Goal: Task Accomplishment & Management: Manage account settings

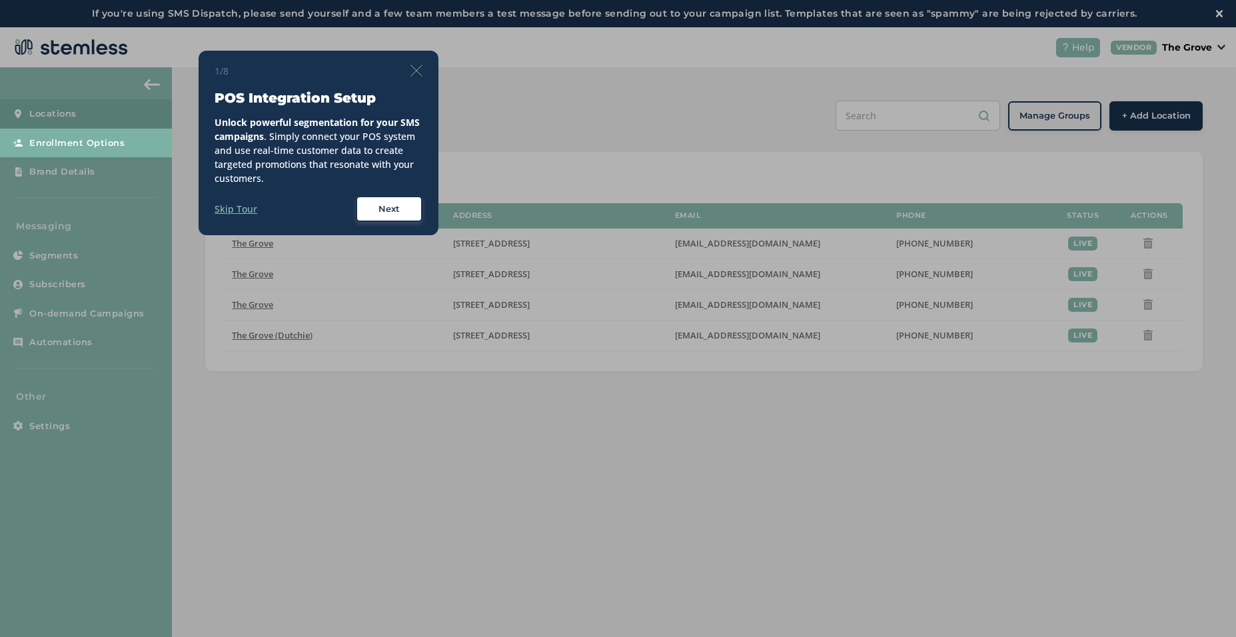
click at [239, 211] on label "Skip Tour" at bounding box center [236, 209] width 43 height 14
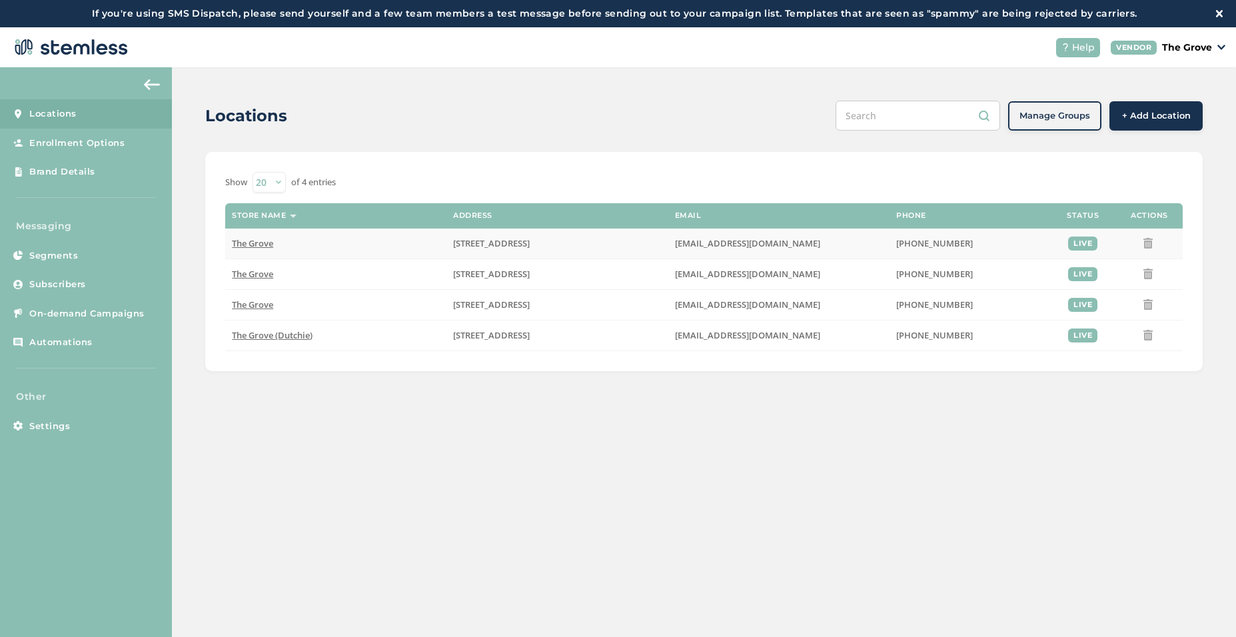
click at [259, 243] on span "The Grove" at bounding box center [252, 243] width 41 height 12
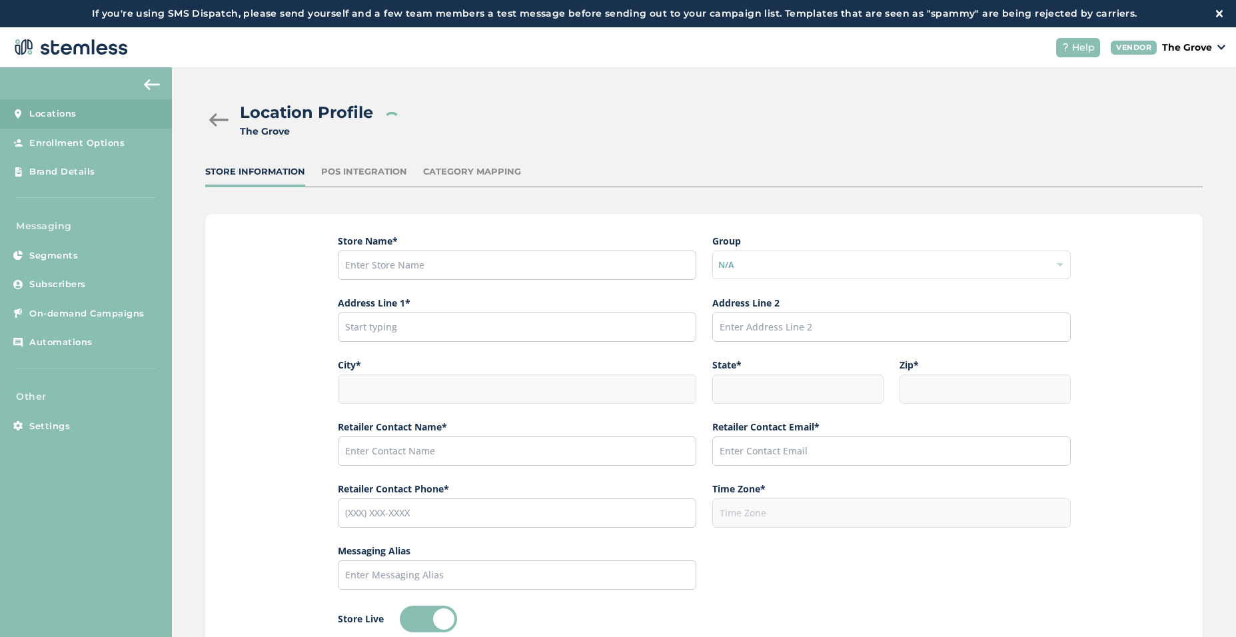
type input "The Grove"
type input "[STREET_ADDRESS]"
type input "La Mesa"
type input "CA"
type input "91942"
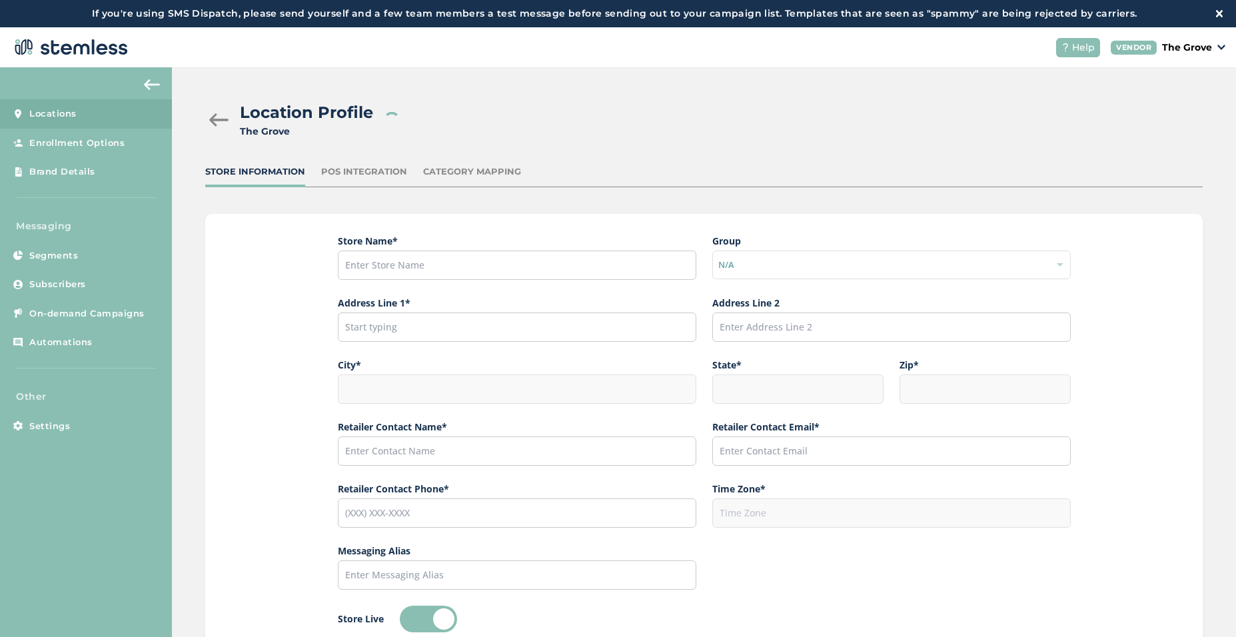
type input "Dexter"
type input "[EMAIL_ADDRESS][DOMAIN_NAME]"
type input "[PHONE_NUMBER]"
type input "America/Los_Angeles"
type input "The Grove"
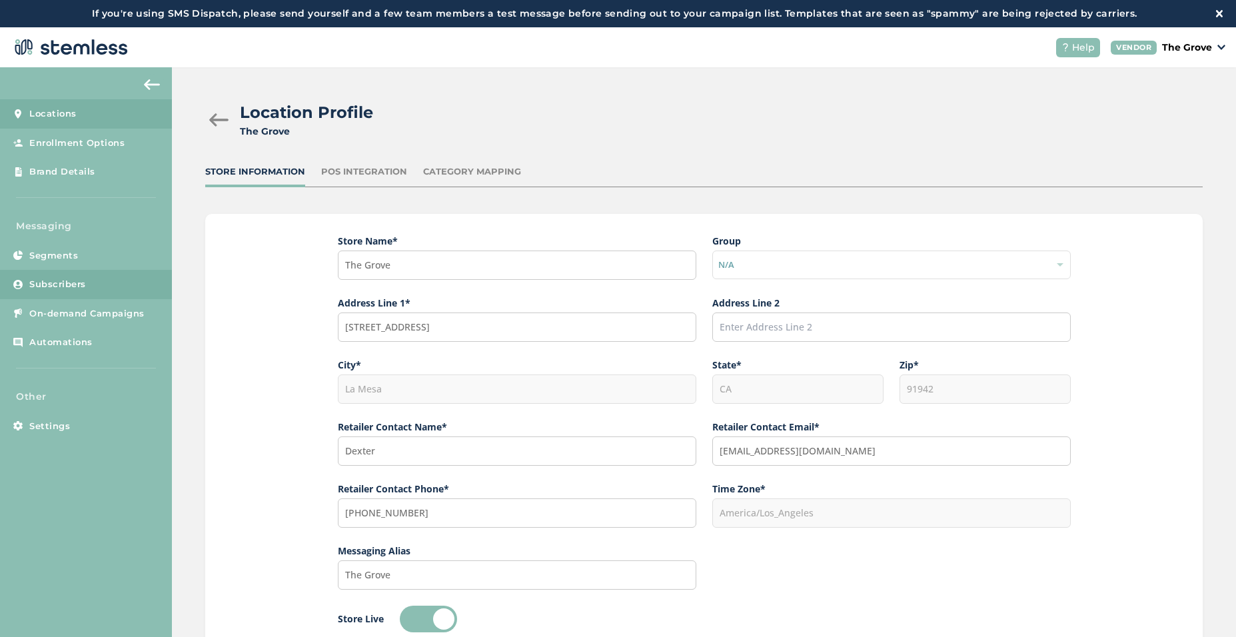
click at [63, 282] on span "Subscribers" at bounding box center [57, 284] width 57 height 13
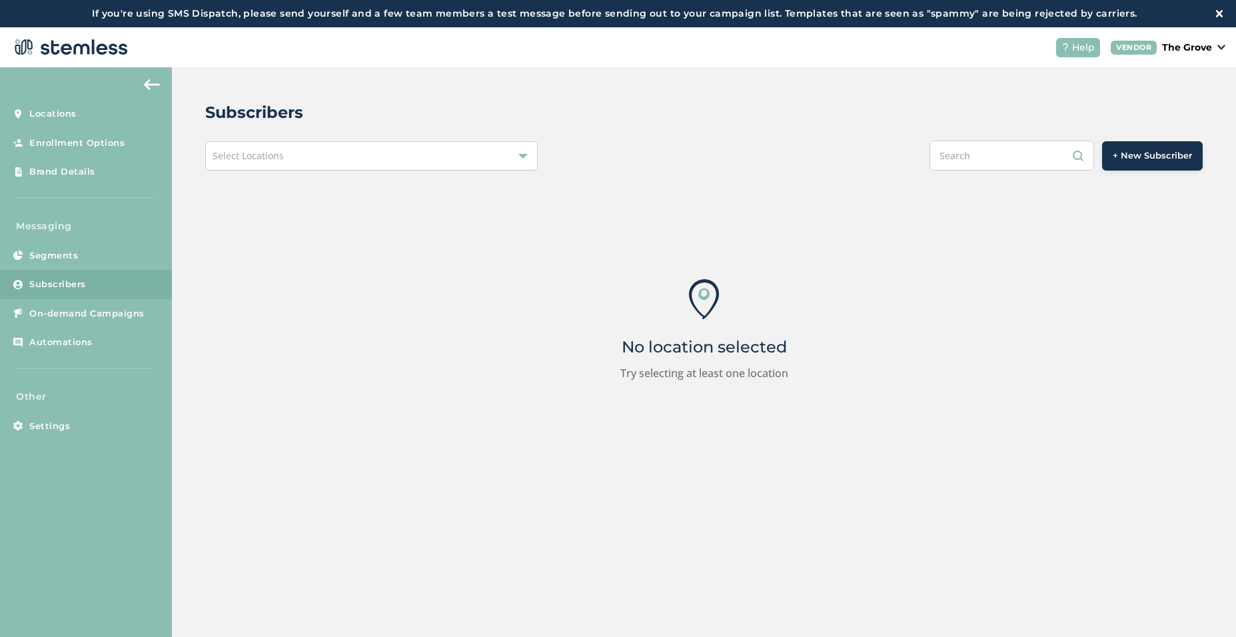
click at [372, 157] on div "Select Locations" at bounding box center [371, 155] width 333 height 29
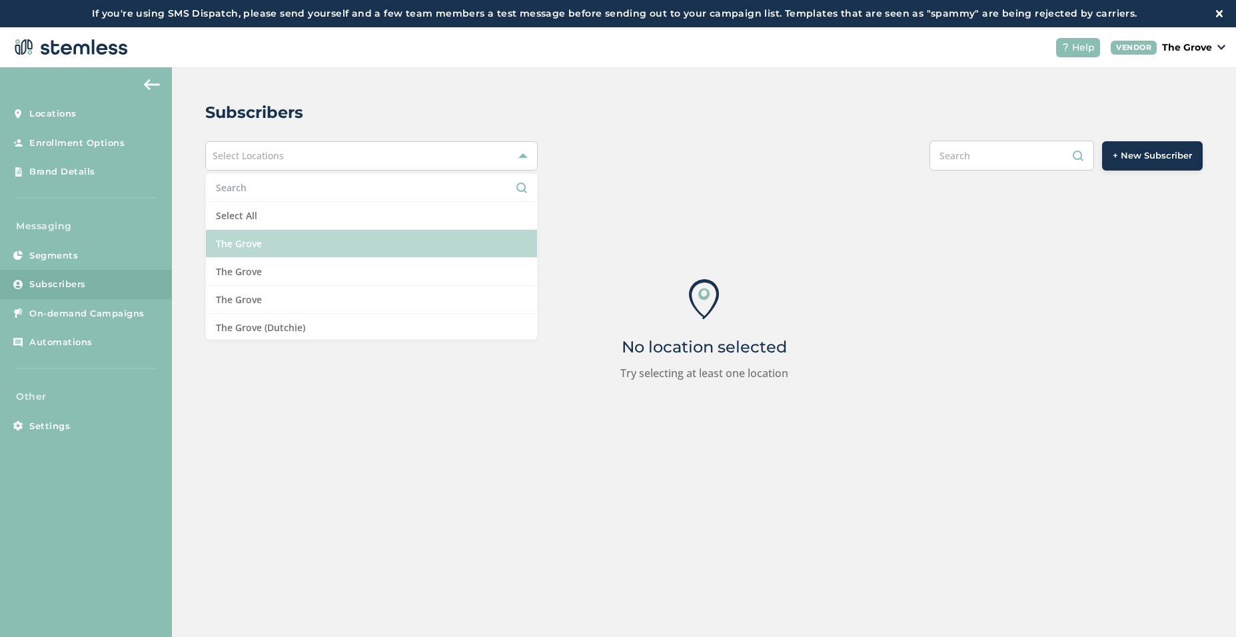
click at [242, 245] on li "The Grove" at bounding box center [371, 244] width 331 height 28
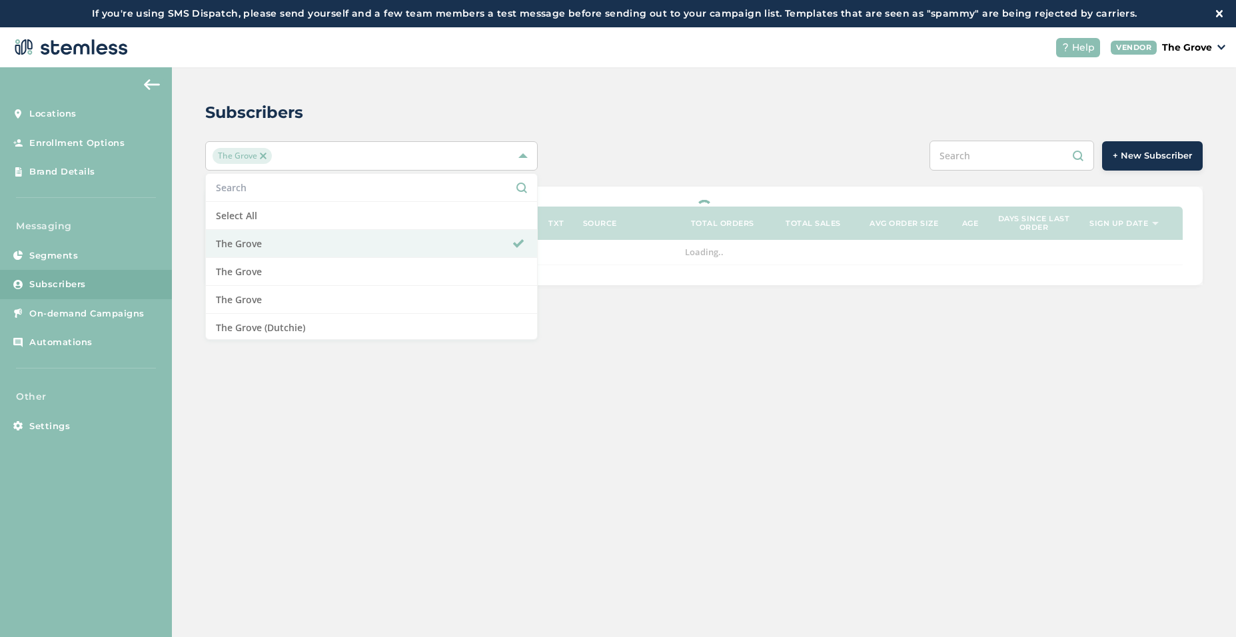
click at [699, 111] on div "Subscribers" at bounding box center [698, 113] width 987 height 24
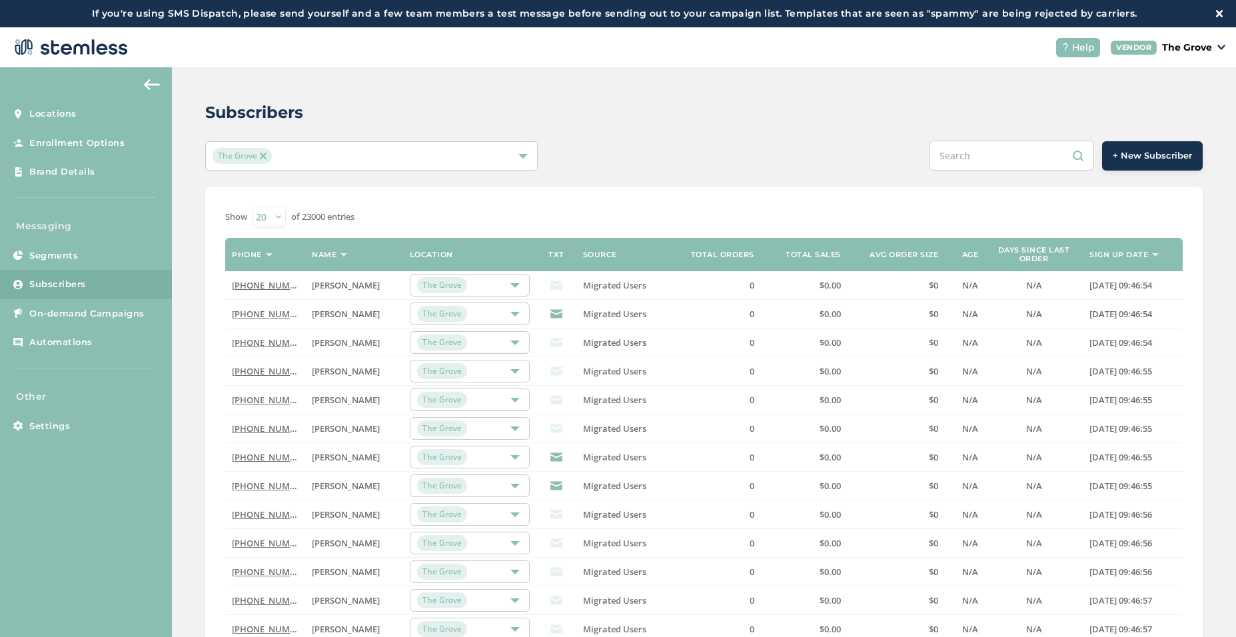
click at [1146, 157] on span "+ New Subscriber" at bounding box center [1152, 155] width 79 height 13
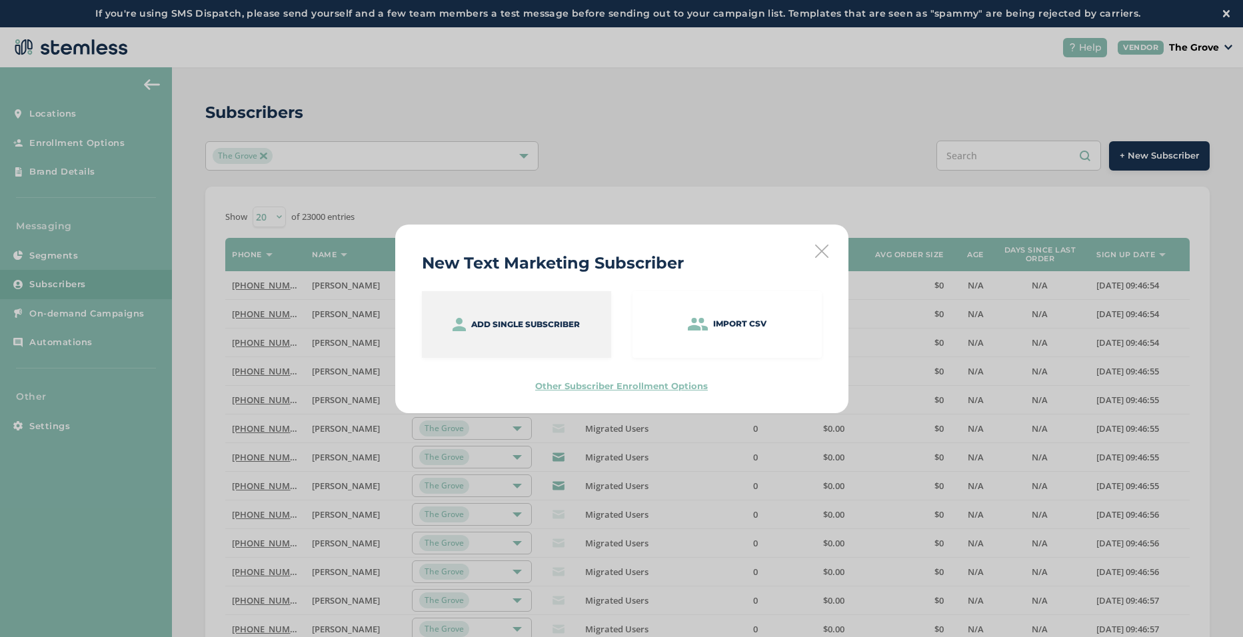
click at [543, 317] on div "Add single subscriber" at bounding box center [516, 324] width 189 height 67
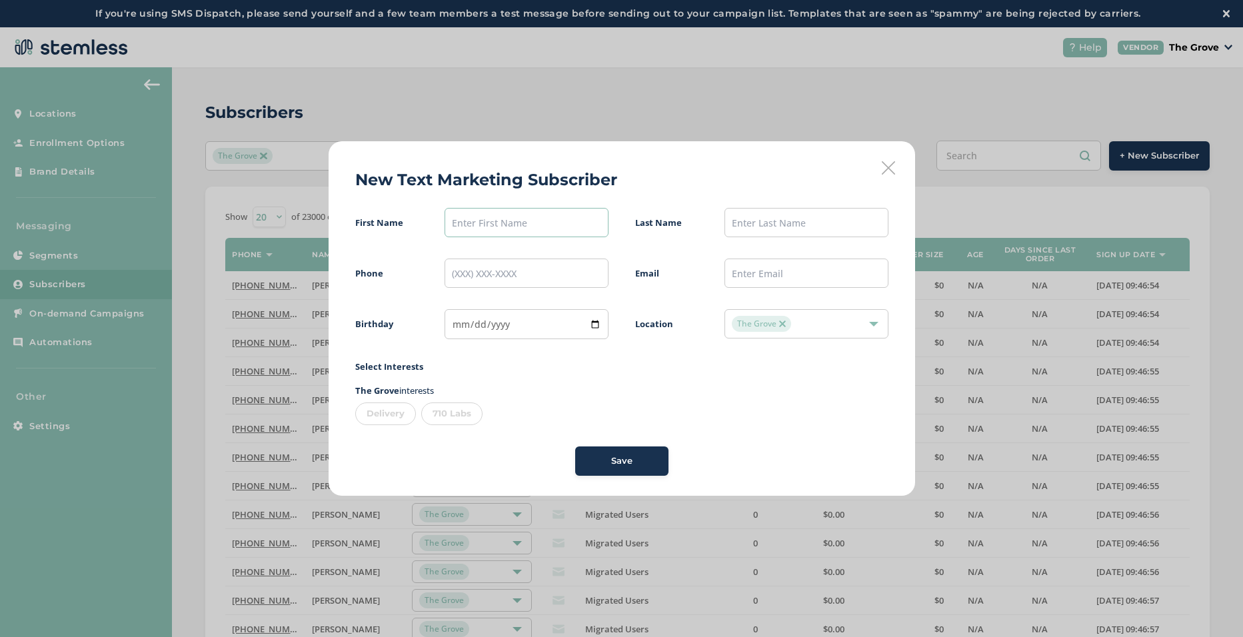
click at [523, 211] on input "text" at bounding box center [526, 222] width 163 height 29
type input "[PERSON_NAME]"
click at [522, 266] on input "tel" at bounding box center [526, 273] width 163 height 29
paste input "[PHONE_NUMBER]"
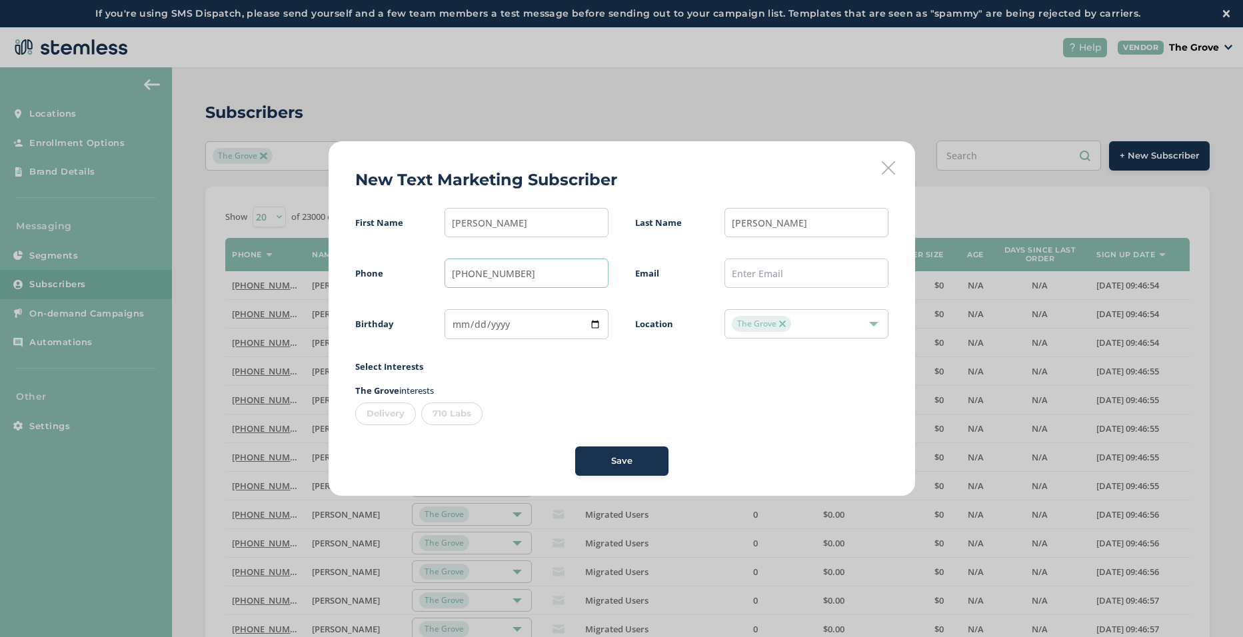
type input "[PHONE_NUMBER]"
click at [878, 321] on div at bounding box center [873, 323] width 9 height 9
click at [804, 389] on p "The Grove interests" at bounding box center [621, 391] width 533 height 13
click at [627, 453] on button "Save" at bounding box center [621, 461] width 93 height 29
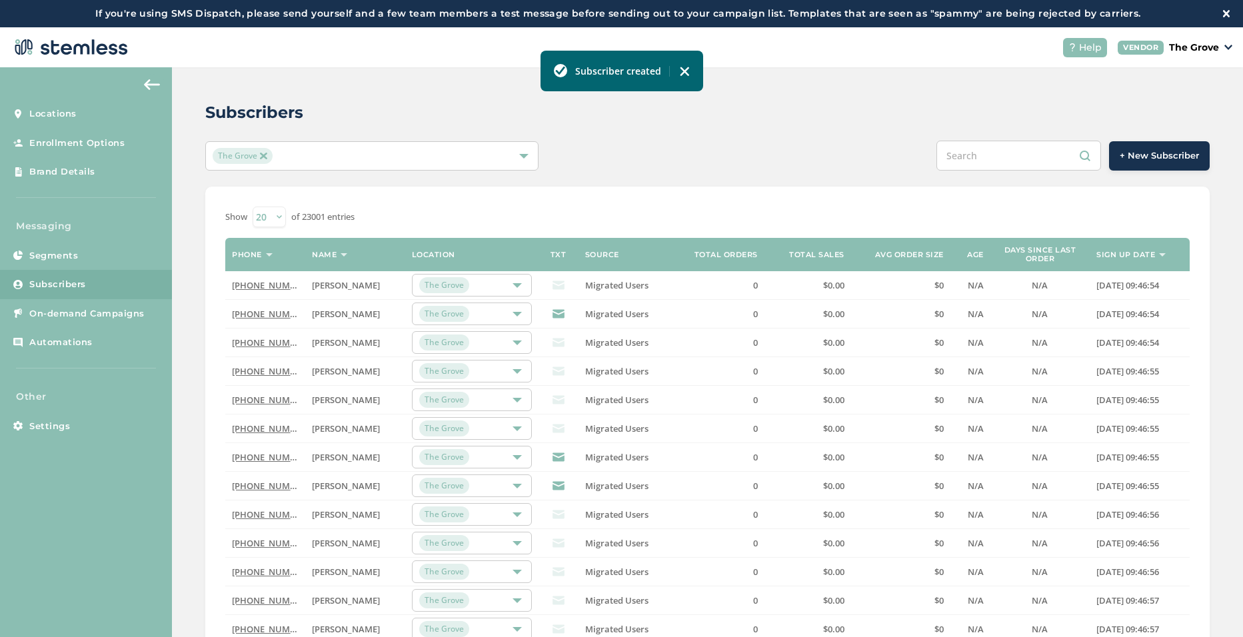
click at [966, 155] on input "text" at bounding box center [1018, 156] width 165 height 30
paste input "4076025"
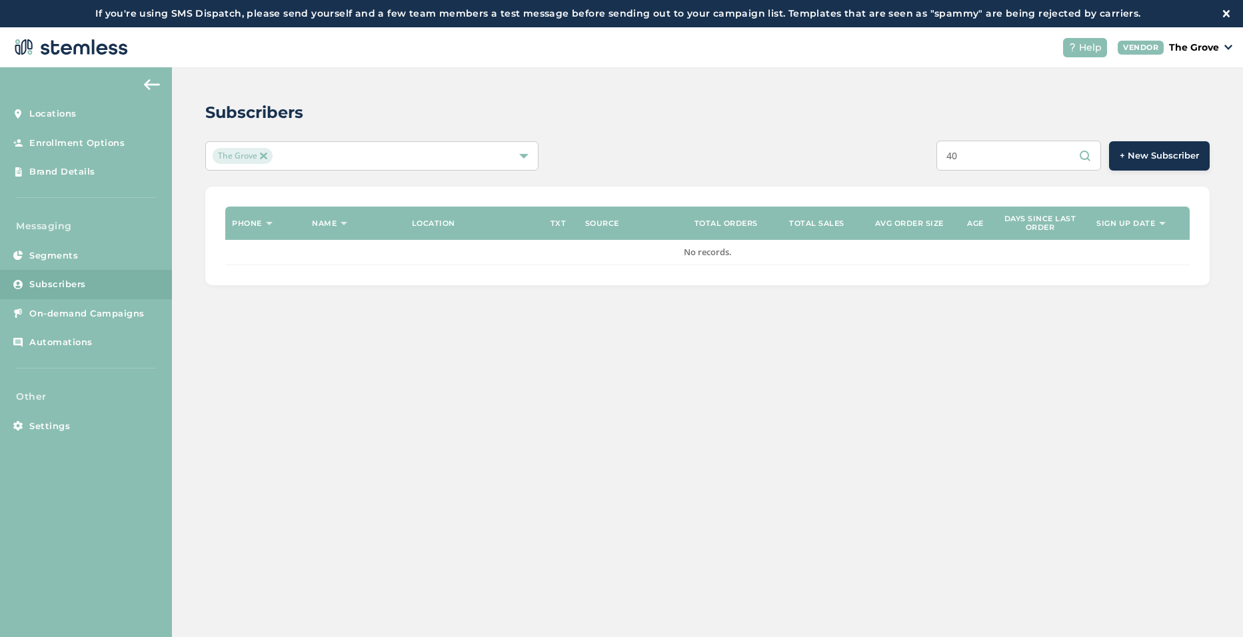
type input "4"
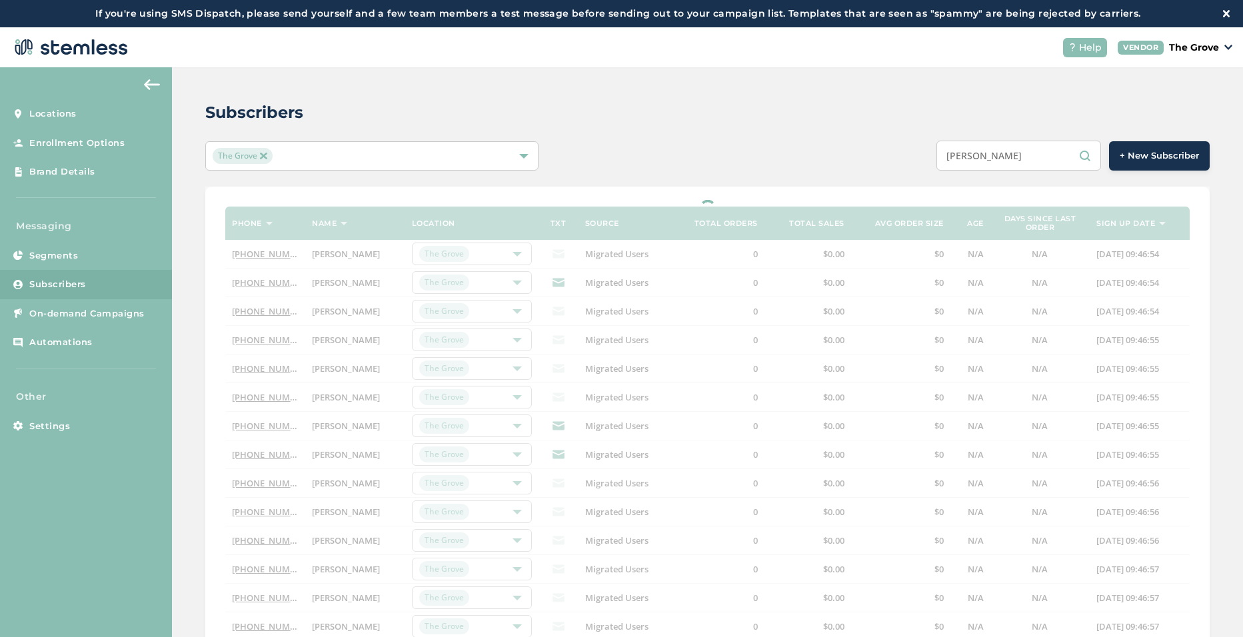
click at [802, 125] on div "Subscribers The Grove [PERSON_NAME] + New Subscriber Phone Name Location TXT So…" at bounding box center [707, 466] width 1071 height 799
click at [998, 159] on input "[PERSON_NAME]" at bounding box center [1018, 156] width 165 height 30
paste input "7605045778"
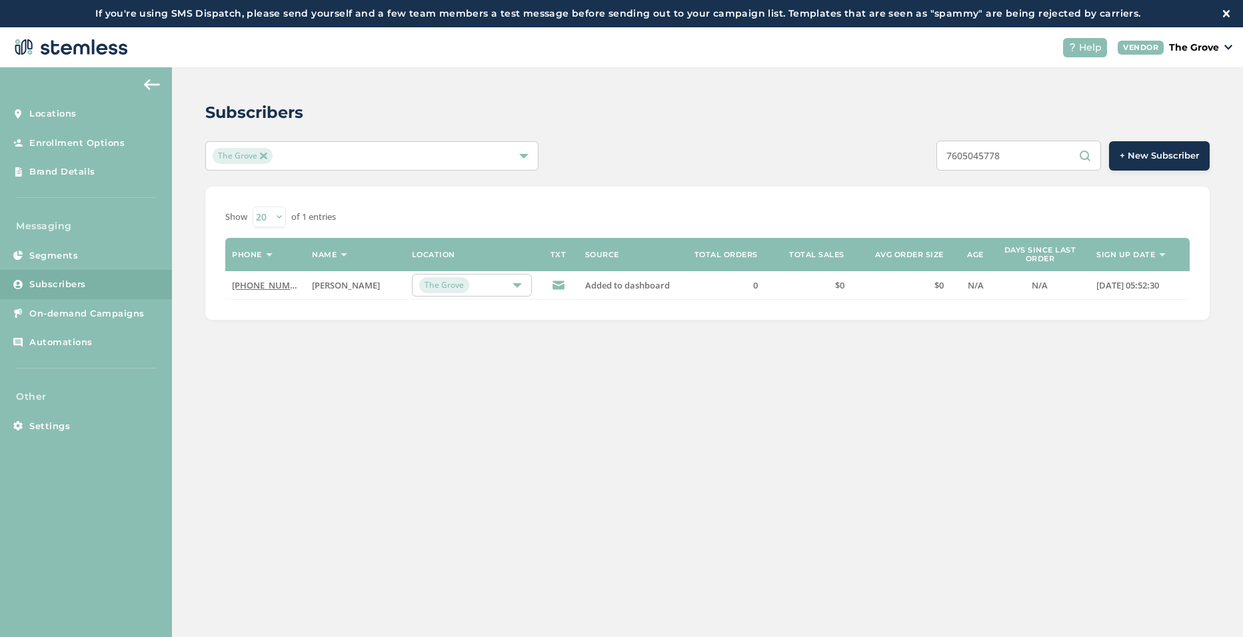
click at [261, 155] on img at bounding box center [263, 156] width 7 height 7
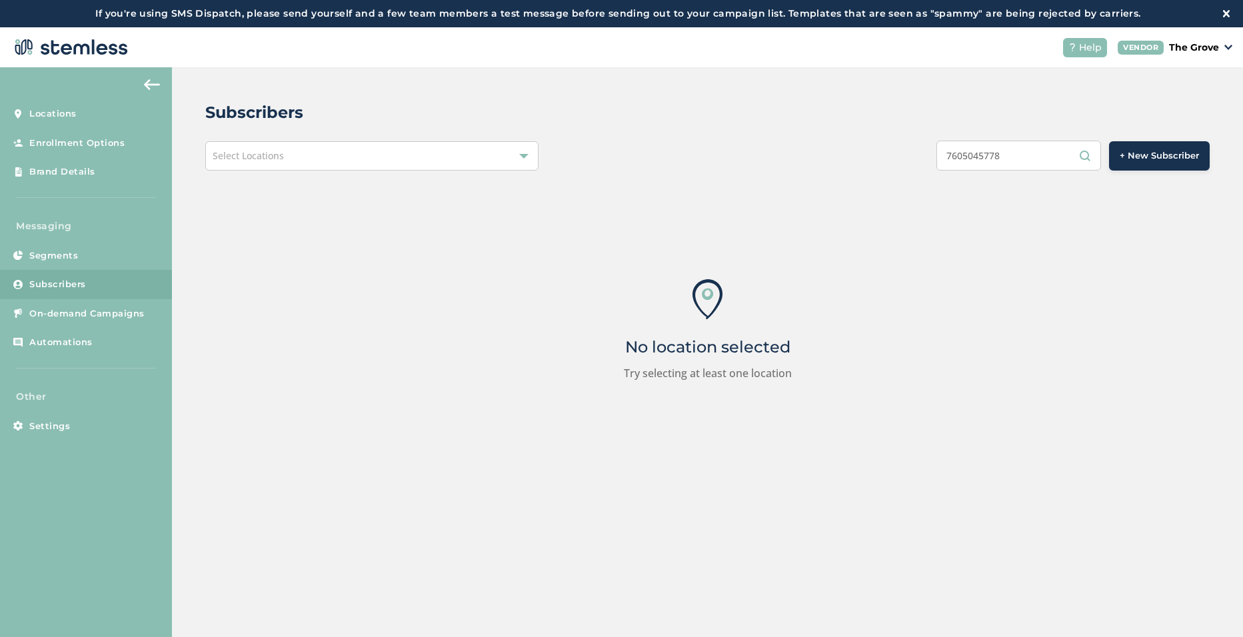
click at [288, 155] on div "Select Locations" at bounding box center [371, 155] width 333 height 29
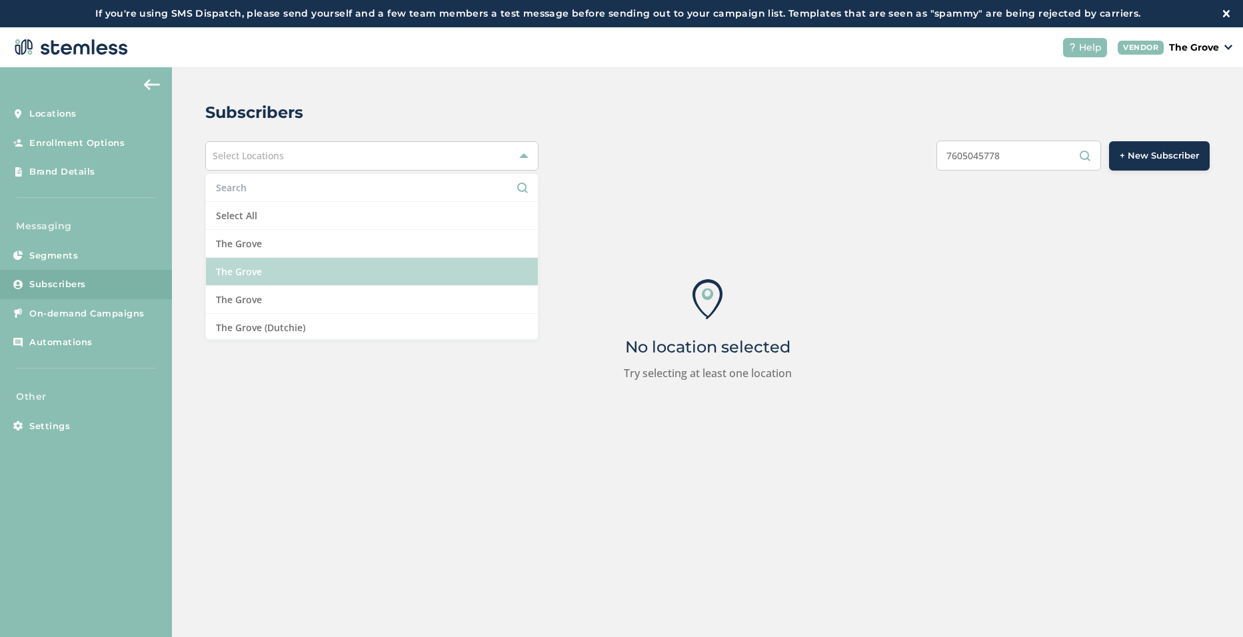
click at [263, 272] on li "The Grove" at bounding box center [372, 272] width 332 height 28
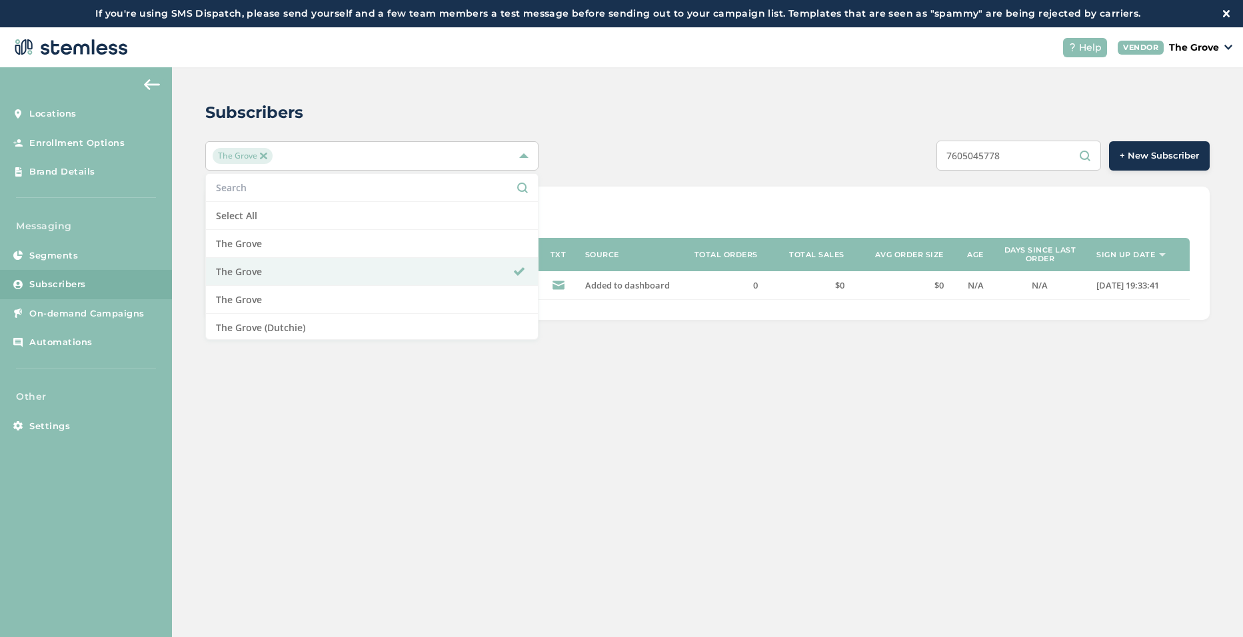
click at [691, 161] on div "7605045778 + New Subscriber" at bounding box center [917, 156] width 586 height 30
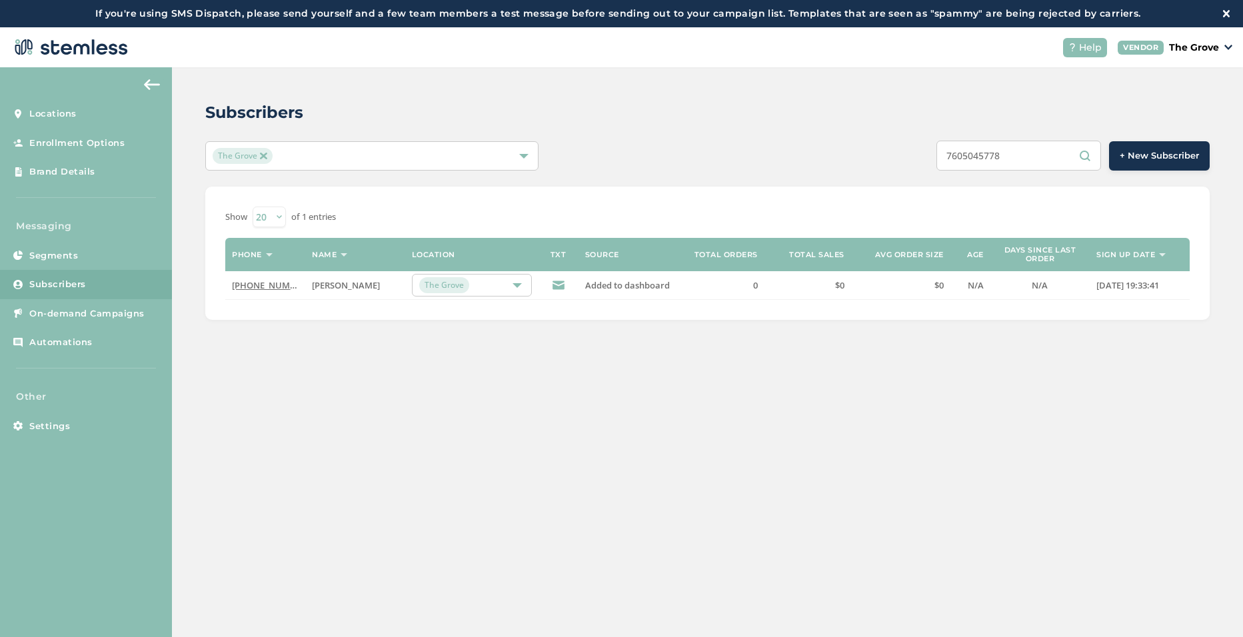
click at [515, 153] on div "The Grove" at bounding box center [365, 156] width 305 height 16
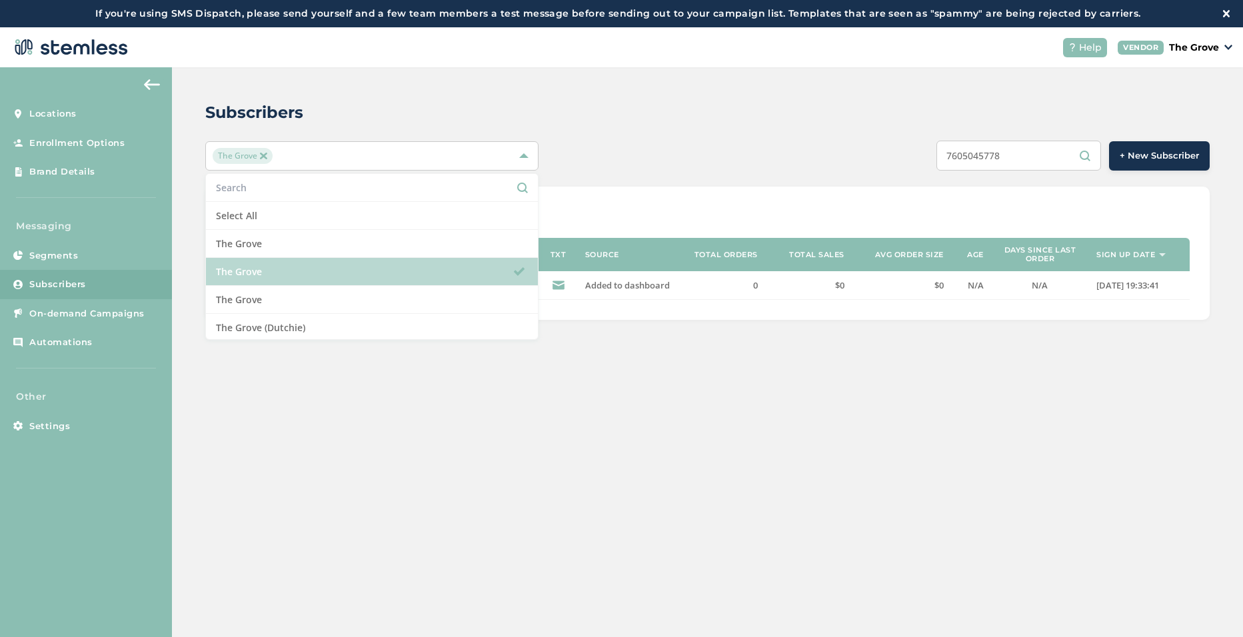
click at [322, 263] on li "The Grove" at bounding box center [372, 272] width 332 height 28
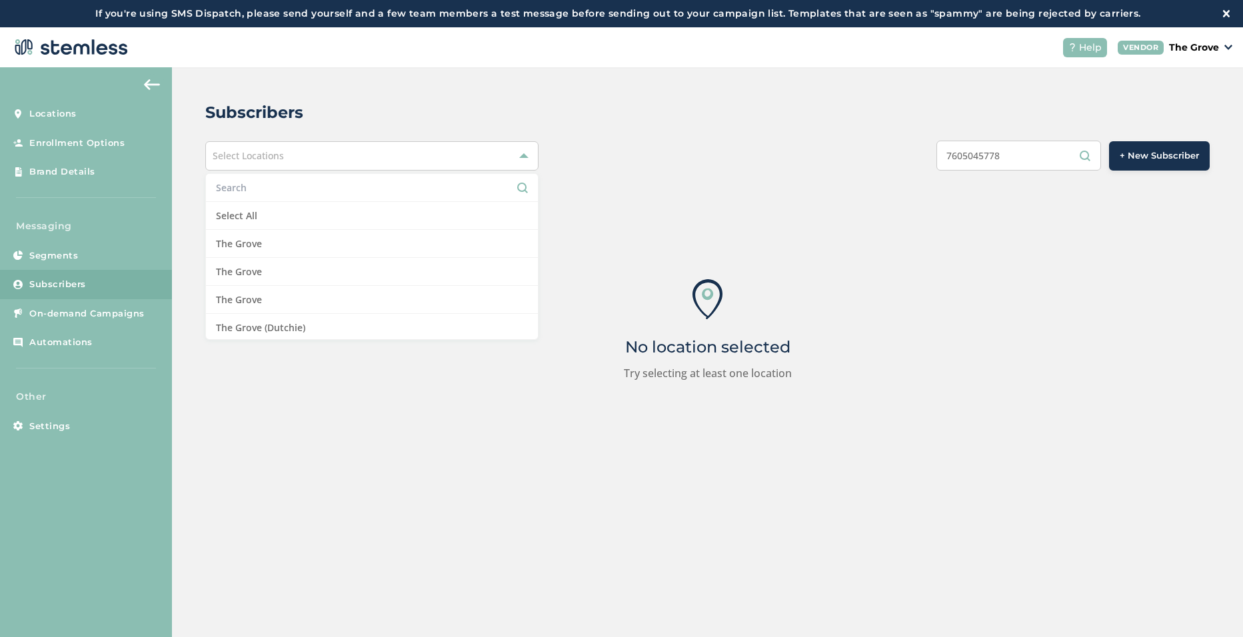
click at [333, 148] on div "Select Locations" at bounding box center [371, 155] width 333 height 29
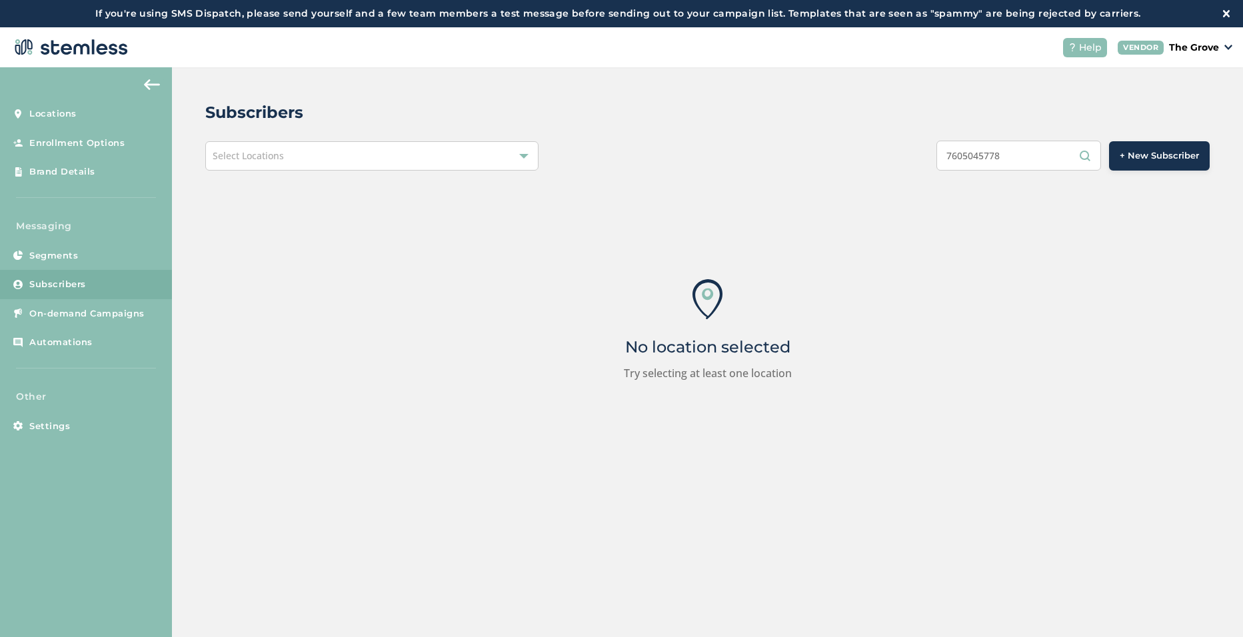
click at [333, 148] on div "Select Locations" at bounding box center [371, 155] width 333 height 29
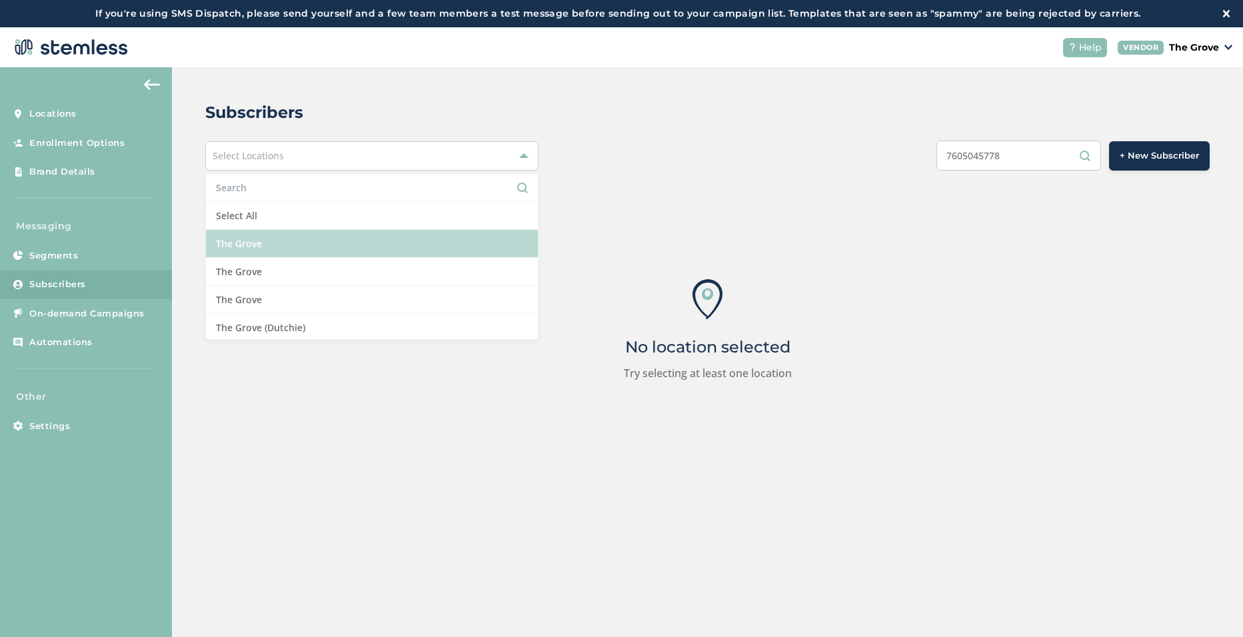
click at [281, 251] on li "The Grove" at bounding box center [372, 244] width 332 height 28
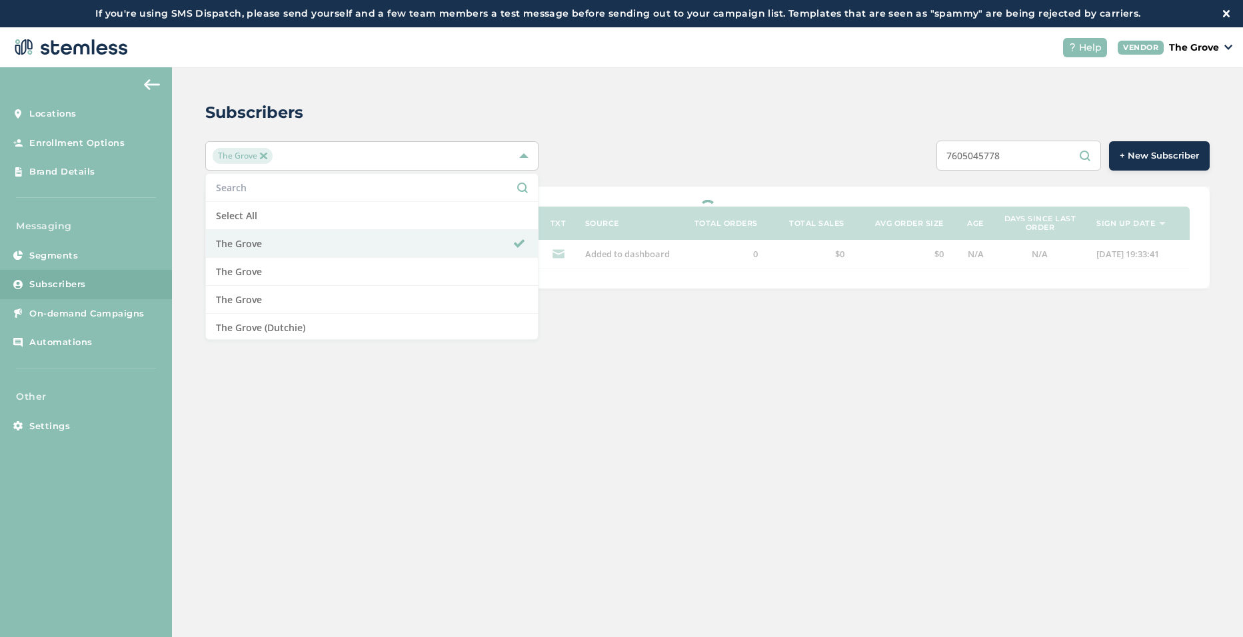
click at [770, 121] on div "Subscribers" at bounding box center [702, 113] width 994 height 24
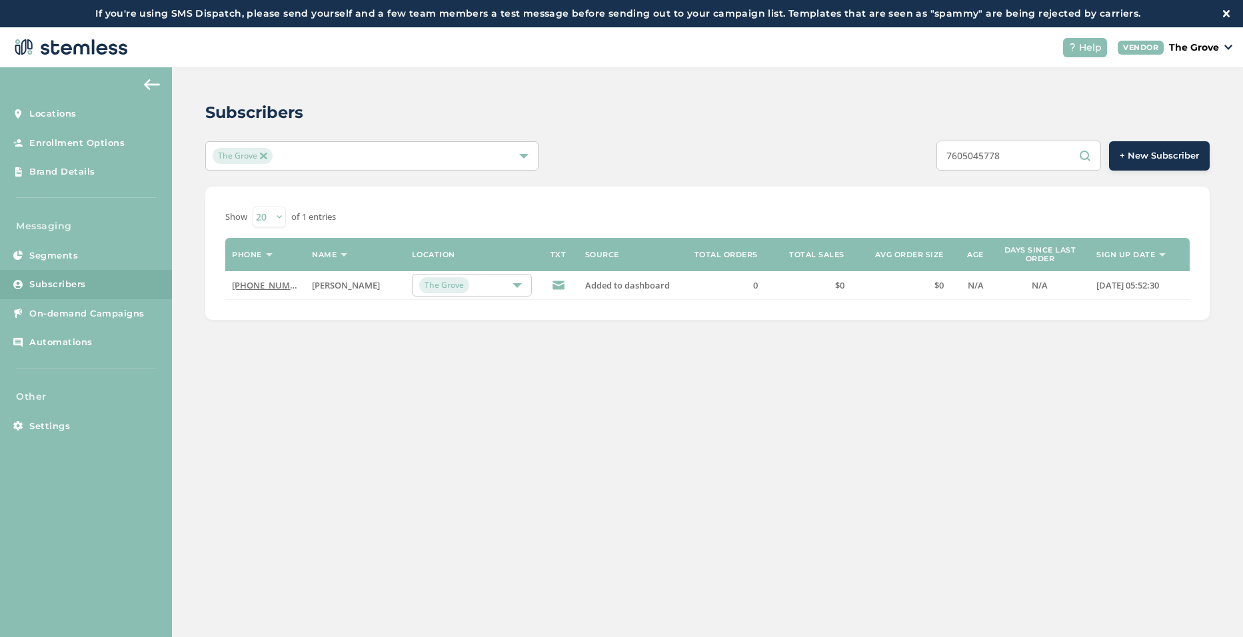
drag, startPoint x: 1004, startPoint y: 156, endPoint x: 1005, endPoint y: 174, distance: 18.0
click at [1004, 156] on input "7605045778" at bounding box center [1018, 156] width 165 height 30
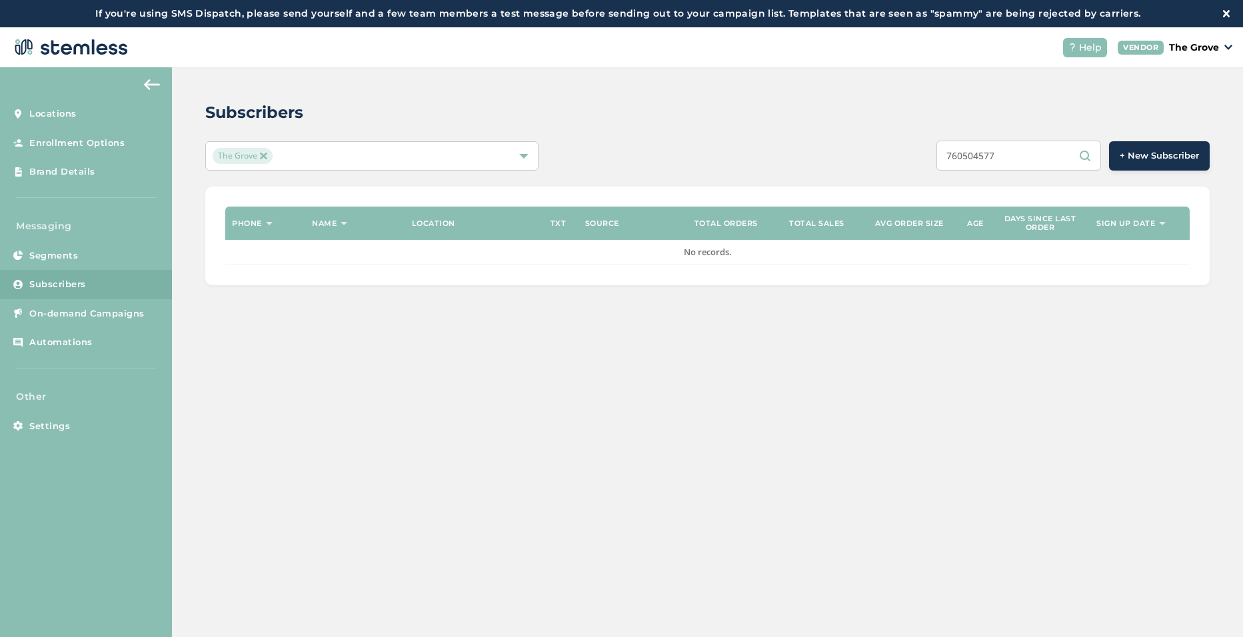
type input "7605045778"
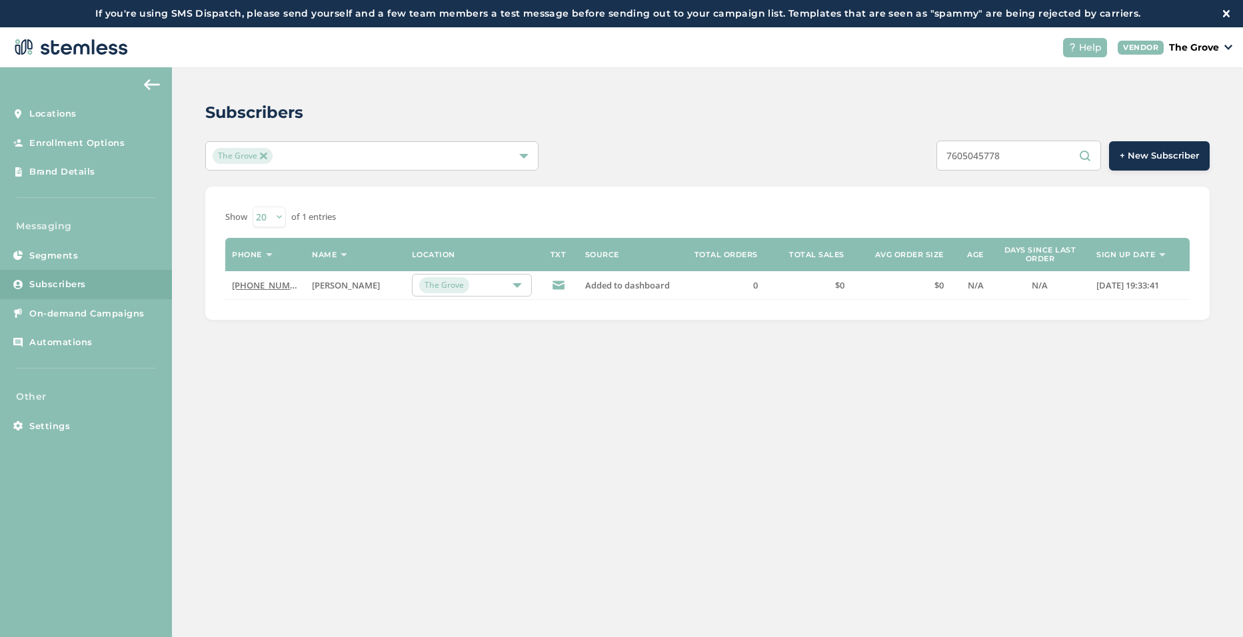
click at [586, 201] on div "Show 20 50 100 of 1 entries Phone Name Location TXT Source Total orders Total s…" at bounding box center [707, 253] width 1004 height 133
click at [264, 155] on img at bounding box center [263, 156] width 7 height 7
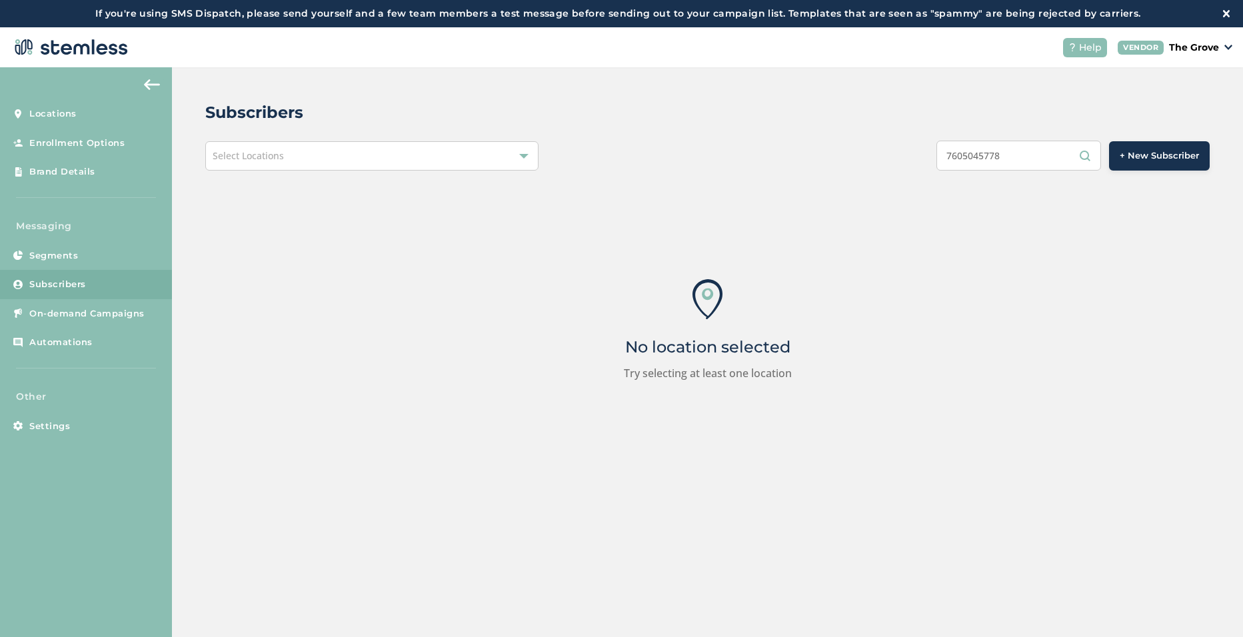
click at [287, 155] on div "Select Locations" at bounding box center [371, 155] width 333 height 29
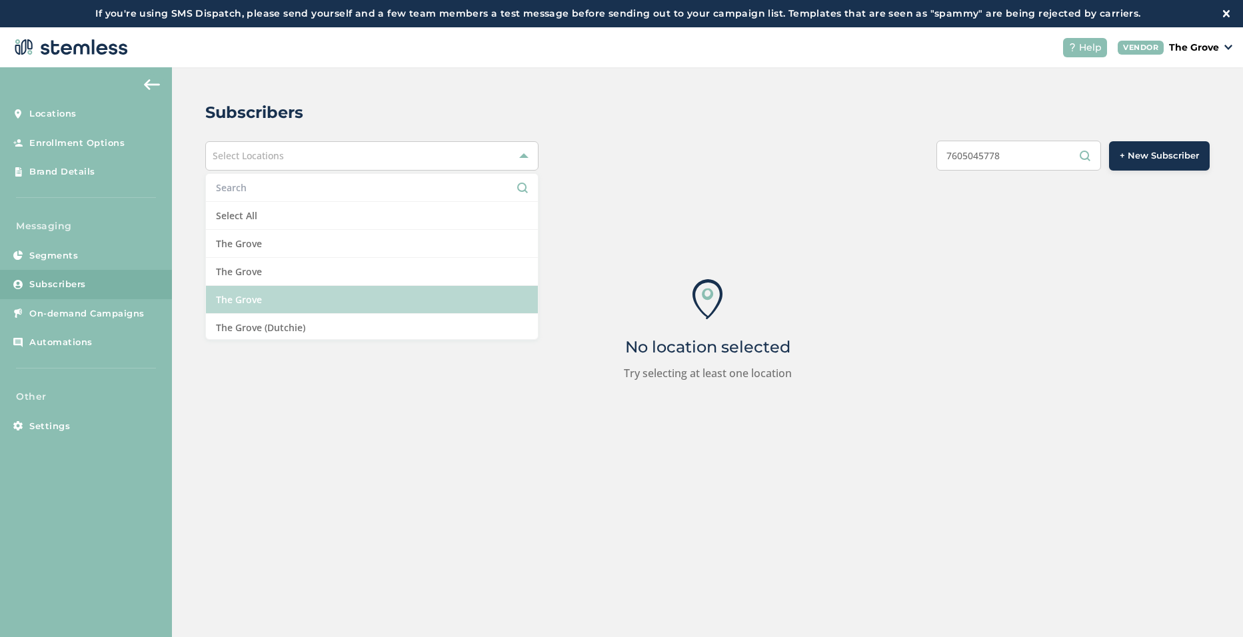
click at [256, 299] on li "The Grove" at bounding box center [372, 300] width 332 height 28
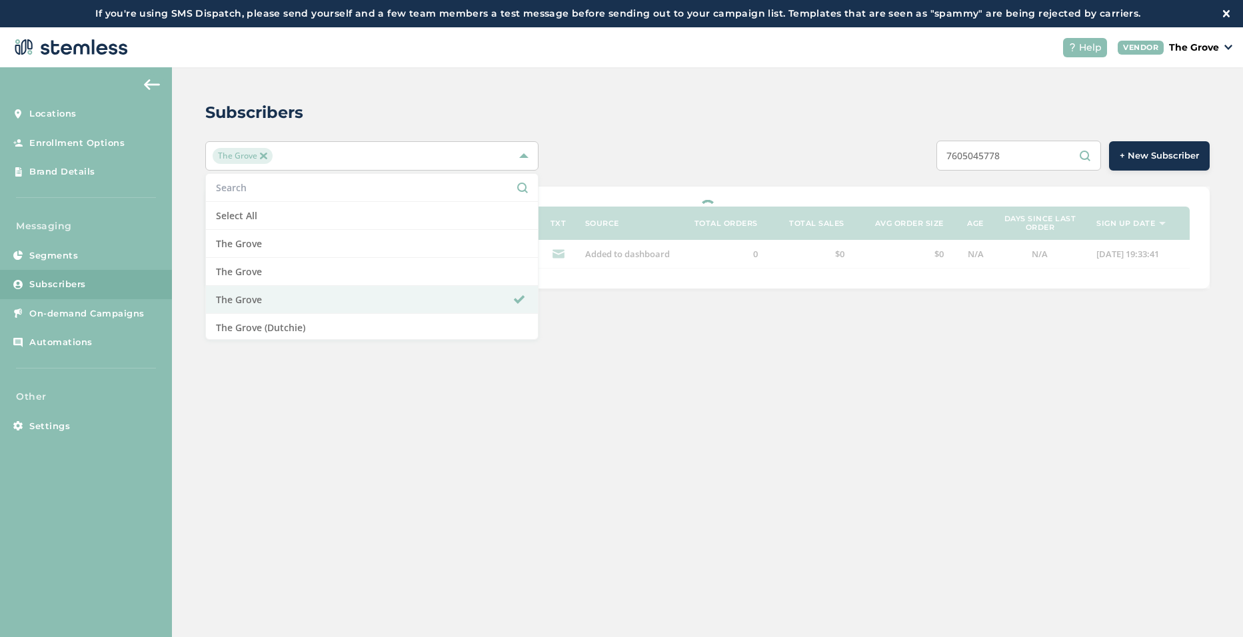
click at [693, 97] on div "Subscribers The Grove Select All [GEOGRAPHIC_DATA] [GEOGRAPHIC_DATA] (Dutchie) …" at bounding box center [707, 194] width 1071 height 255
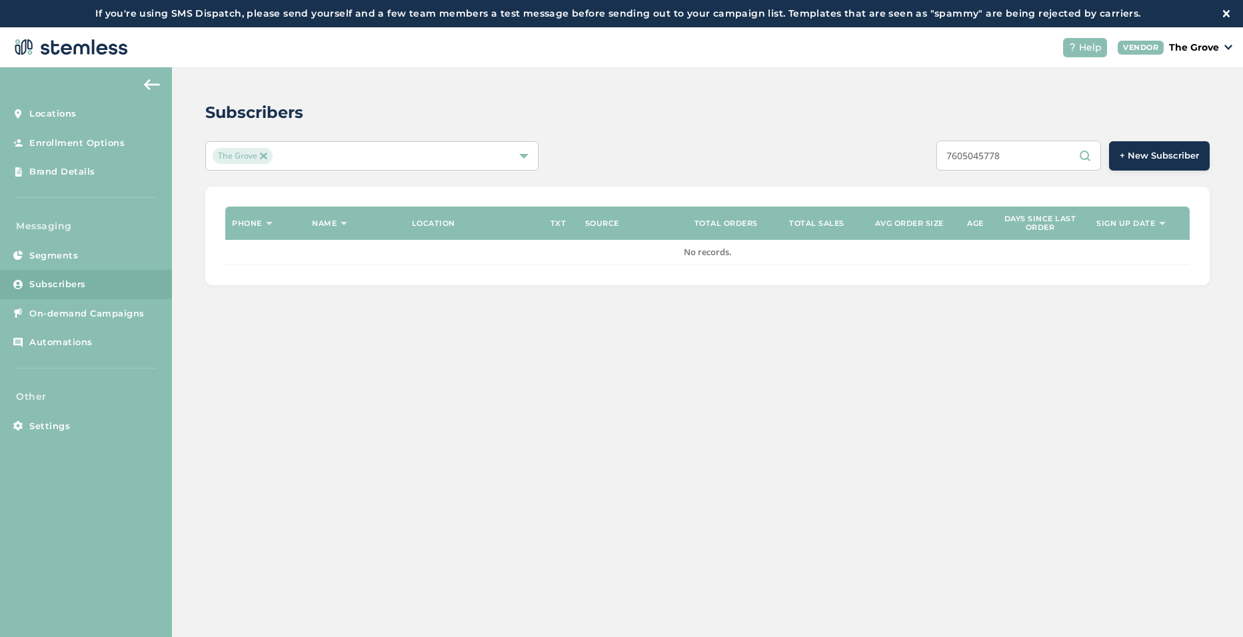
click at [1008, 153] on input "7605045778" at bounding box center [1018, 156] width 165 height 30
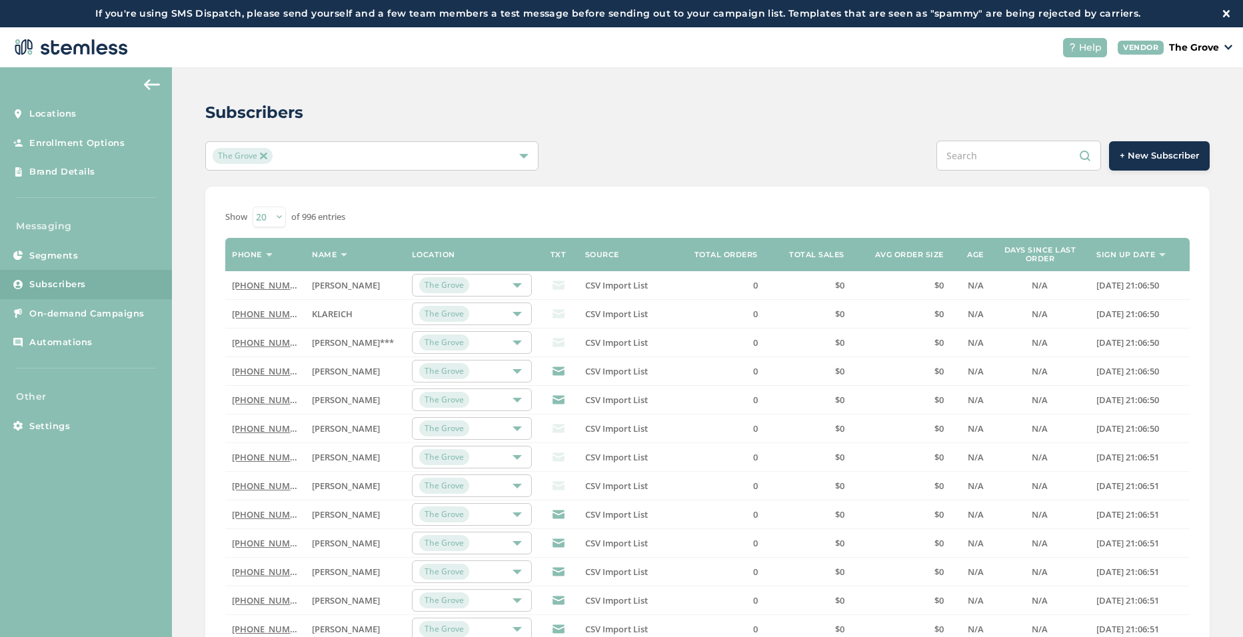
click at [265, 153] on img at bounding box center [263, 156] width 7 height 7
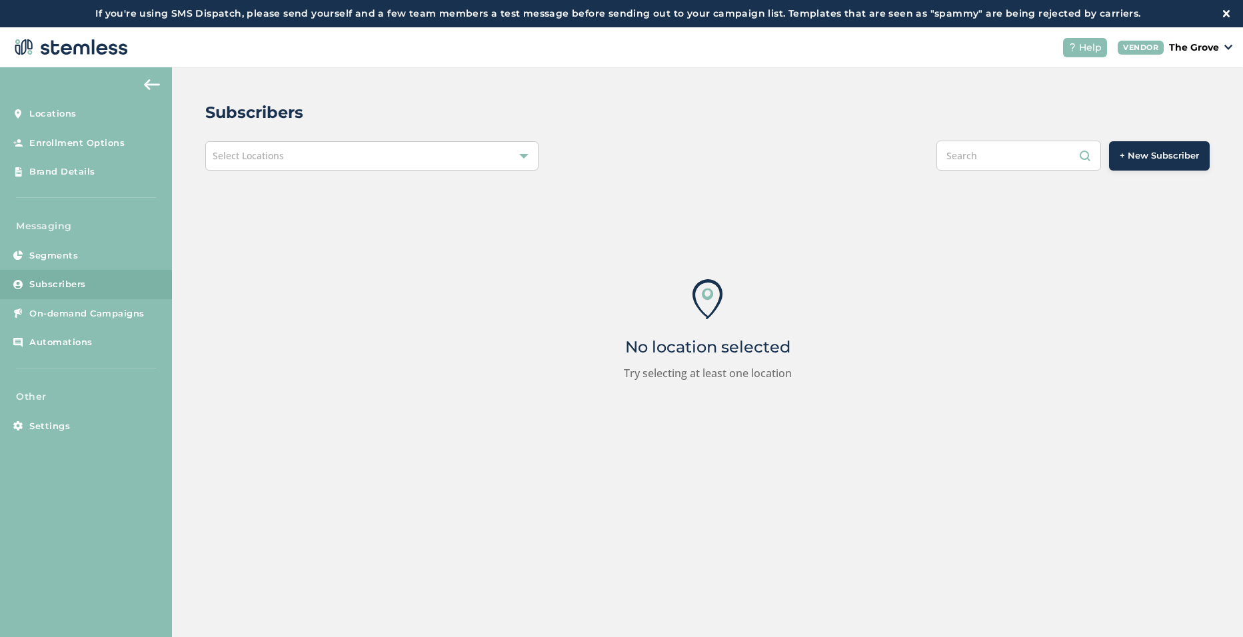
click at [281, 155] on span "Select Locations" at bounding box center [248, 155] width 71 height 13
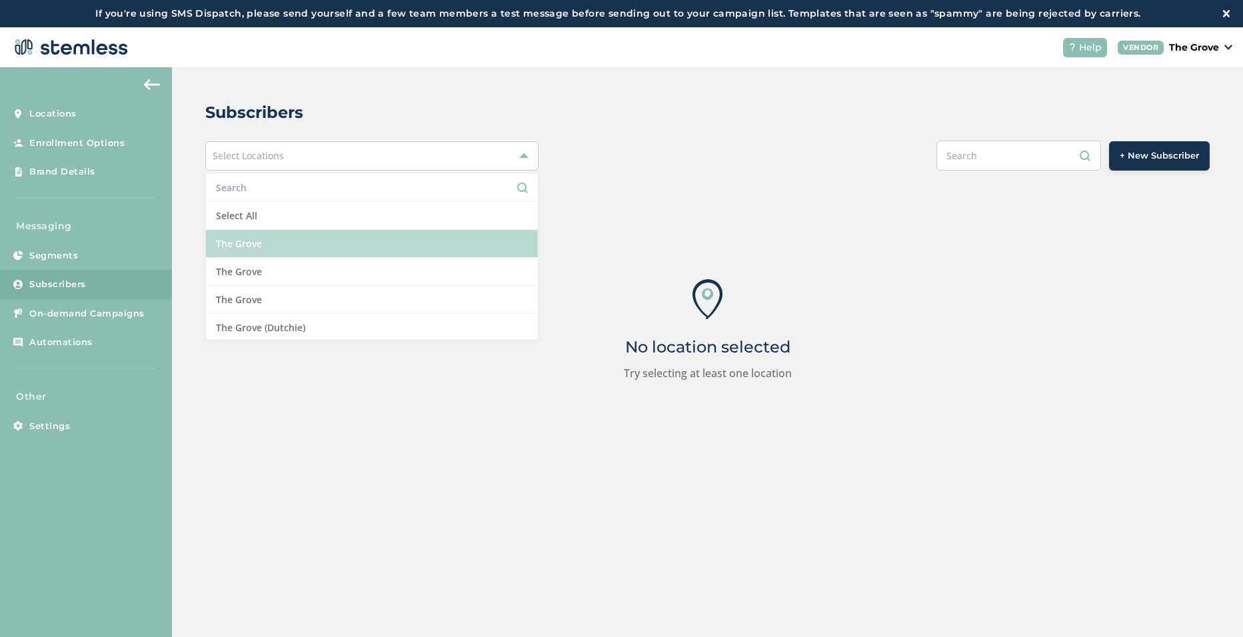
click at [266, 248] on li "The Grove" at bounding box center [372, 244] width 332 height 28
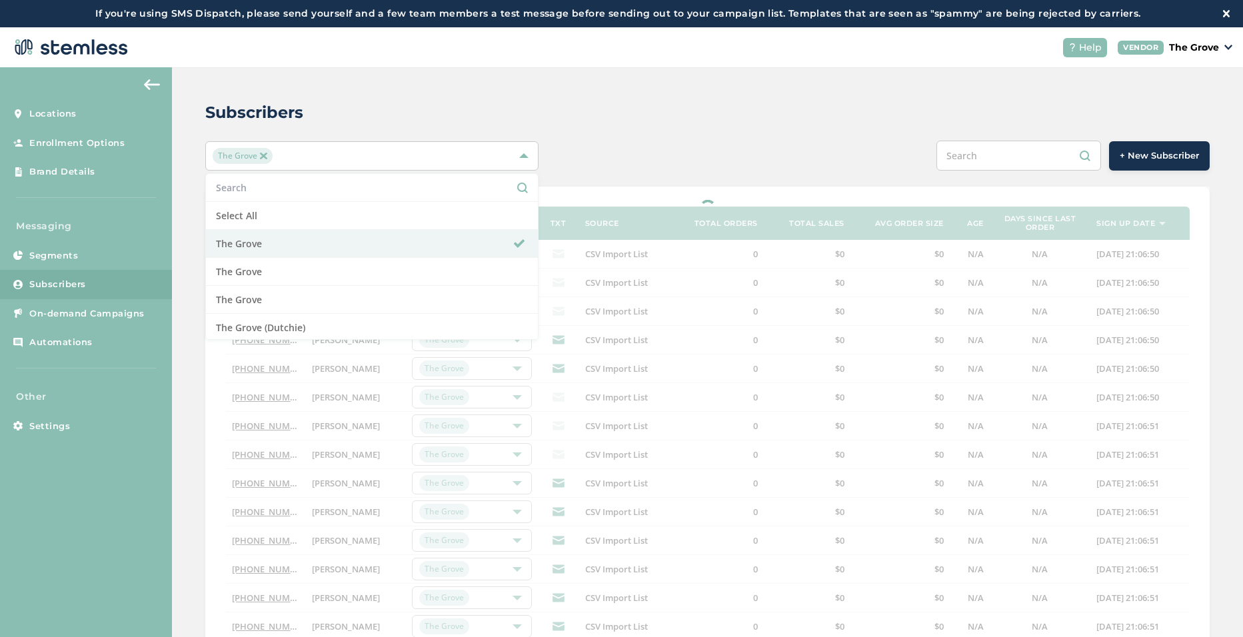
click at [605, 91] on div "Subscribers The Grove Select All [GEOGRAPHIC_DATA] [GEOGRAPHIC_DATA] [GEOGRAPHI…" at bounding box center [707, 466] width 1071 height 799
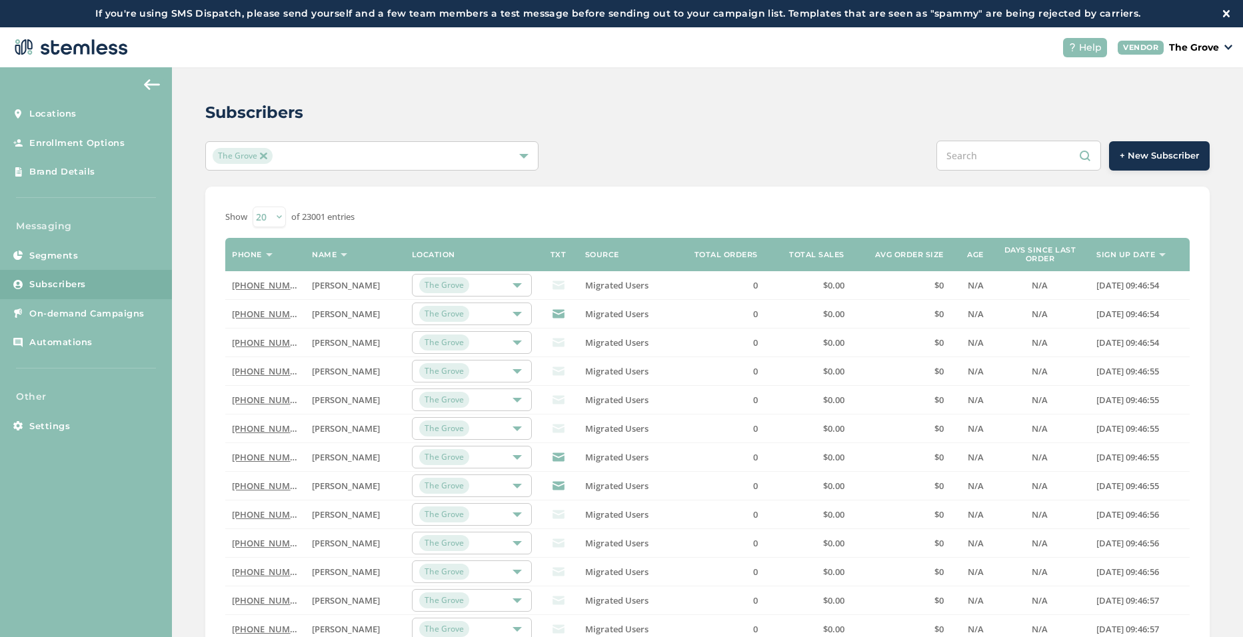
click at [1160, 160] on span "+ New Subscriber" at bounding box center [1159, 155] width 79 height 13
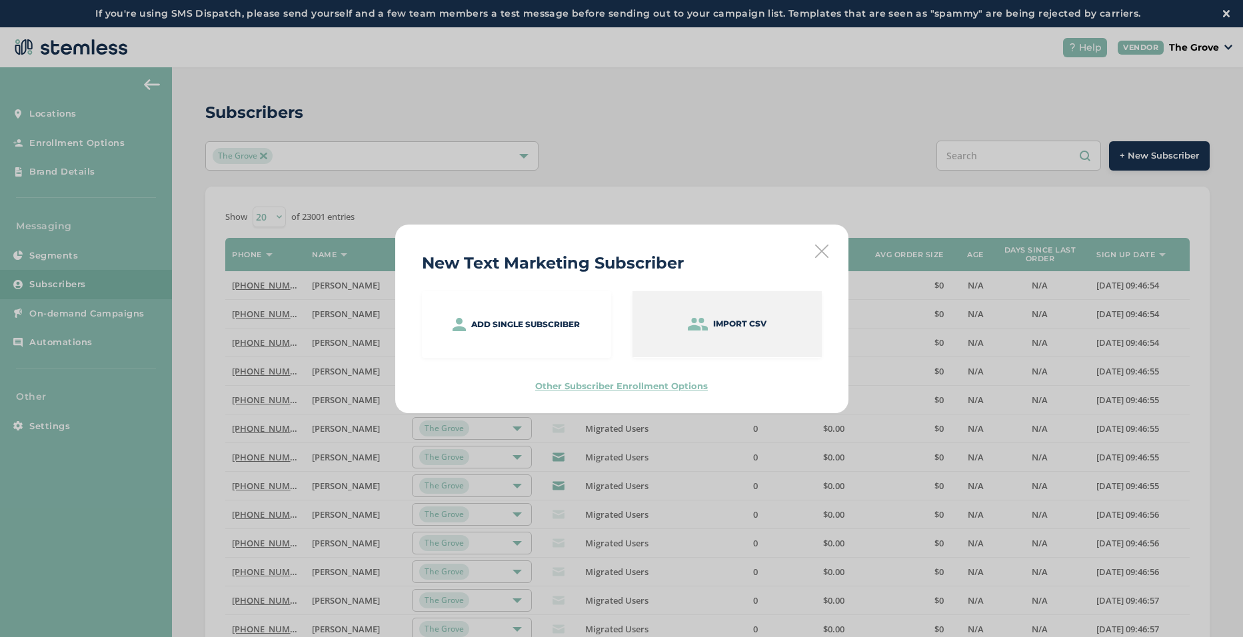
click at [723, 323] on p "Import CSV" at bounding box center [739, 324] width 53 height 12
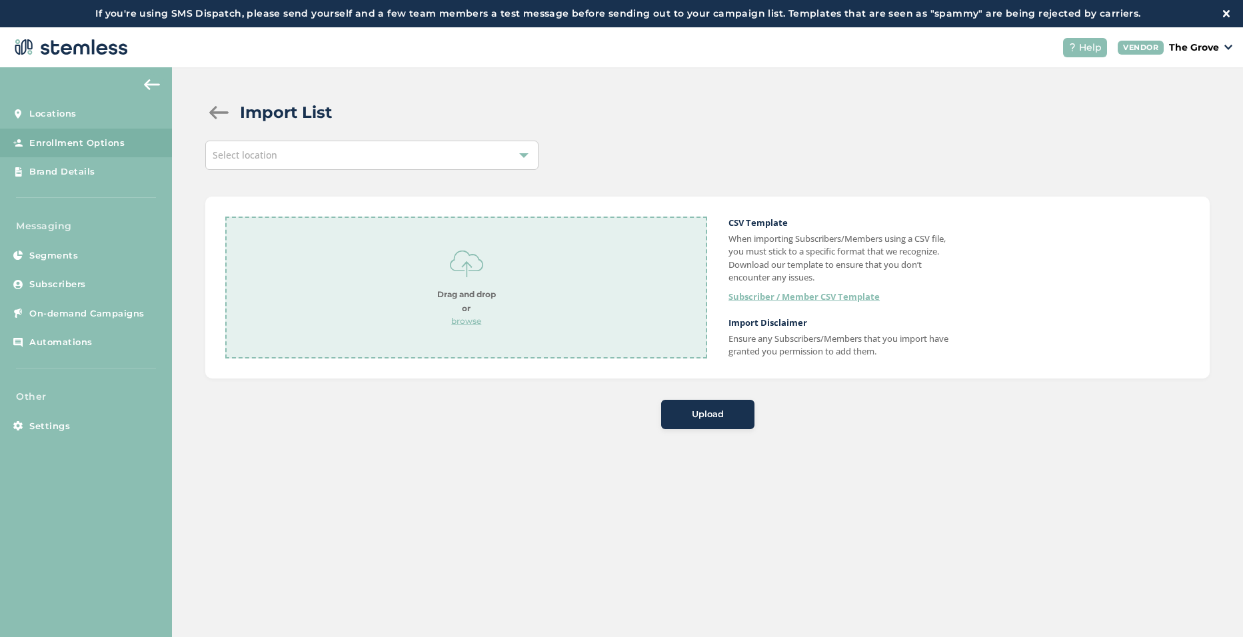
click at [368, 150] on div "Select location" at bounding box center [371, 155] width 333 height 29
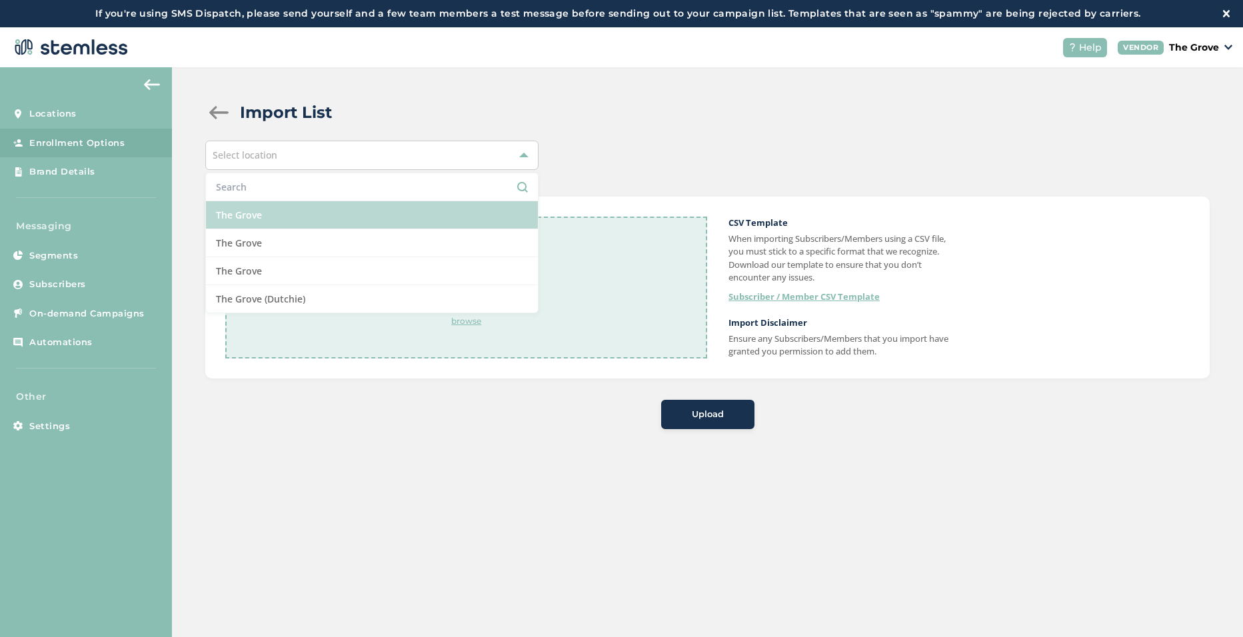
click at [291, 215] on li "The Grove" at bounding box center [372, 215] width 332 height 28
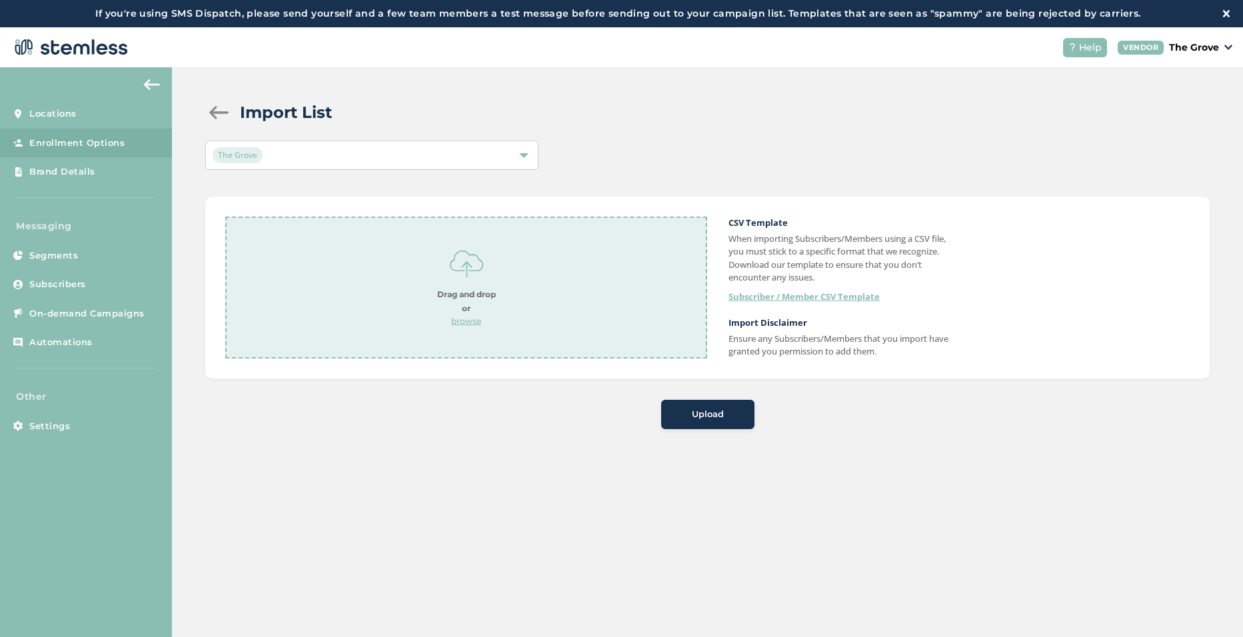
click at [481, 321] on p "browse" at bounding box center [466, 321] width 59 height 12
click at [713, 416] on span "Upload" at bounding box center [708, 414] width 32 height 13
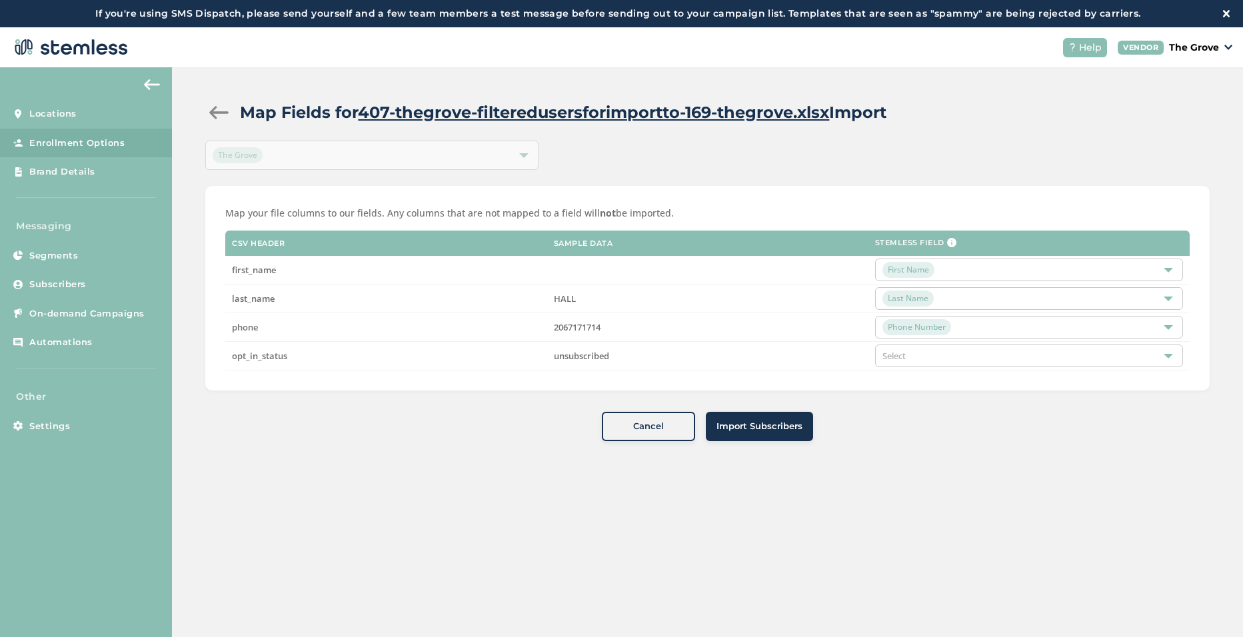
click at [920, 359] on div "Select" at bounding box center [1029, 356] width 308 height 23
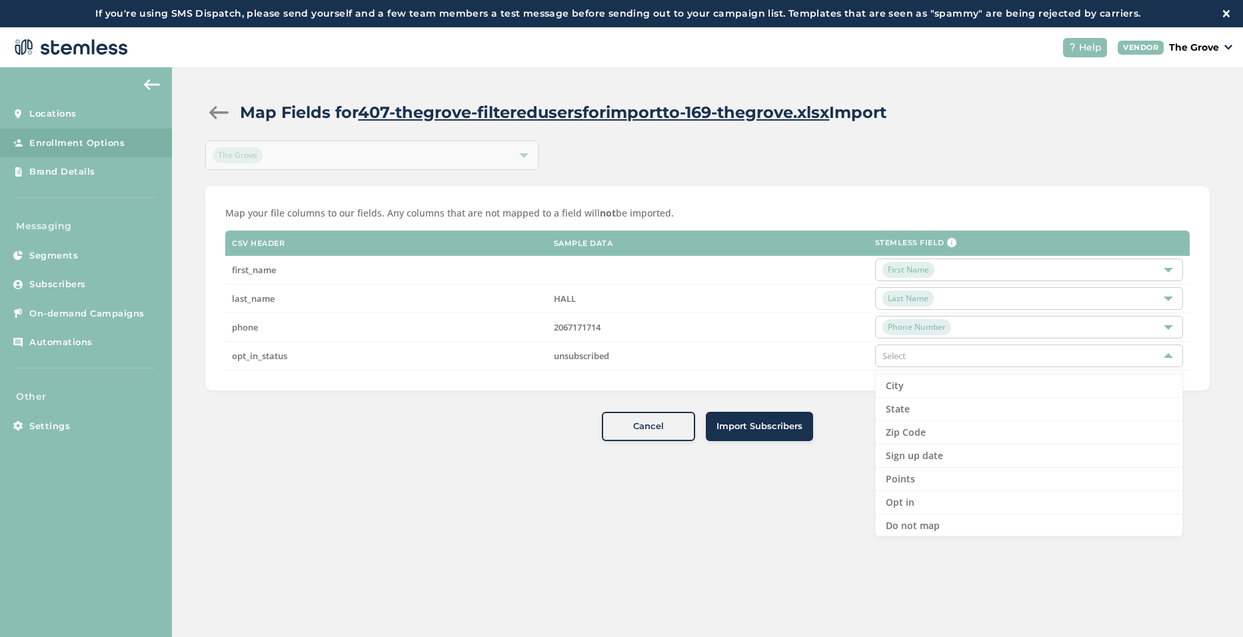
scroll to position [137, 0]
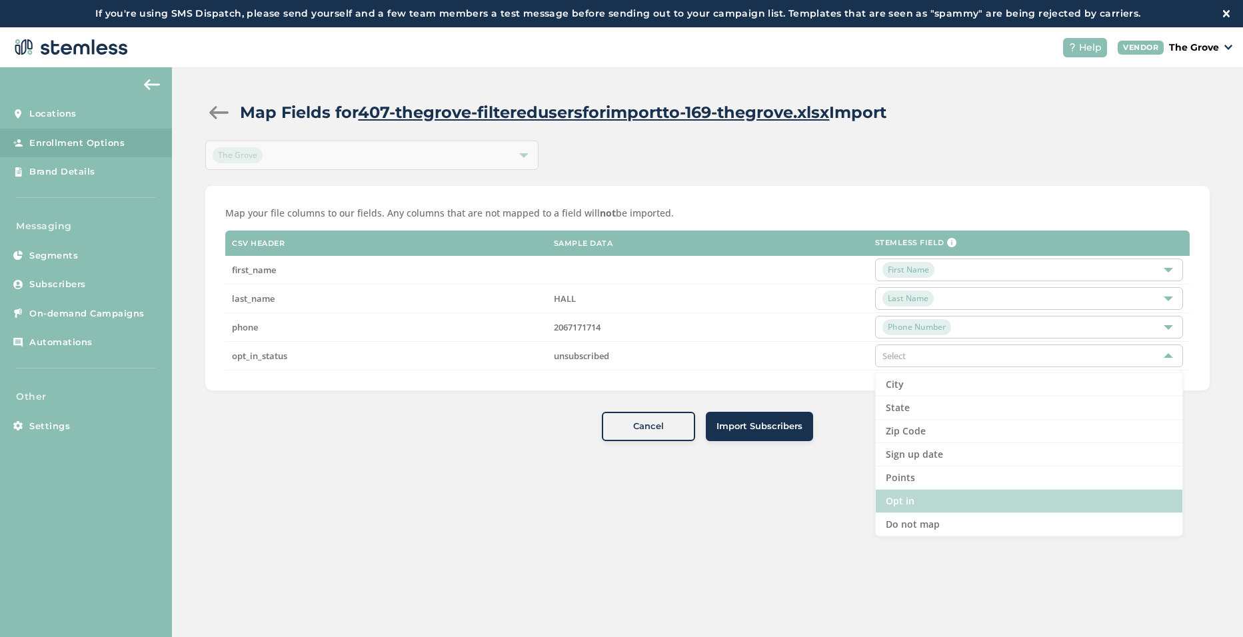
click at [927, 497] on li "Opt in" at bounding box center [1029, 501] width 307 height 23
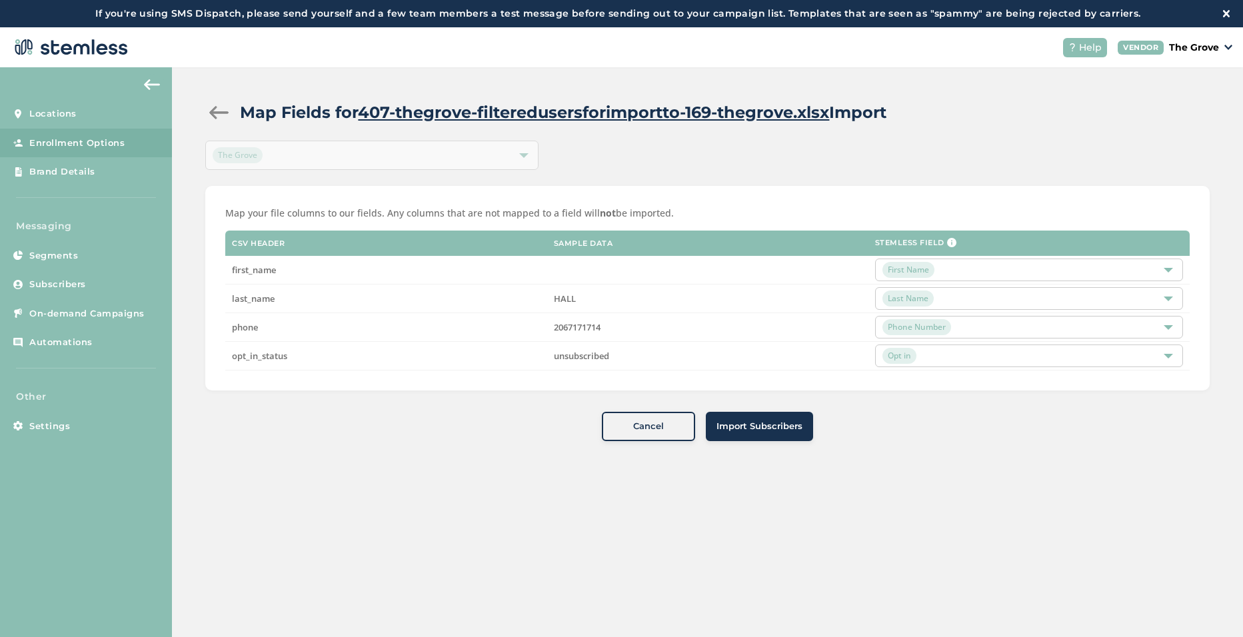
click at [773, 420] on span "Import Subscribers" at bounding box center [760, 426] width 86 height 13
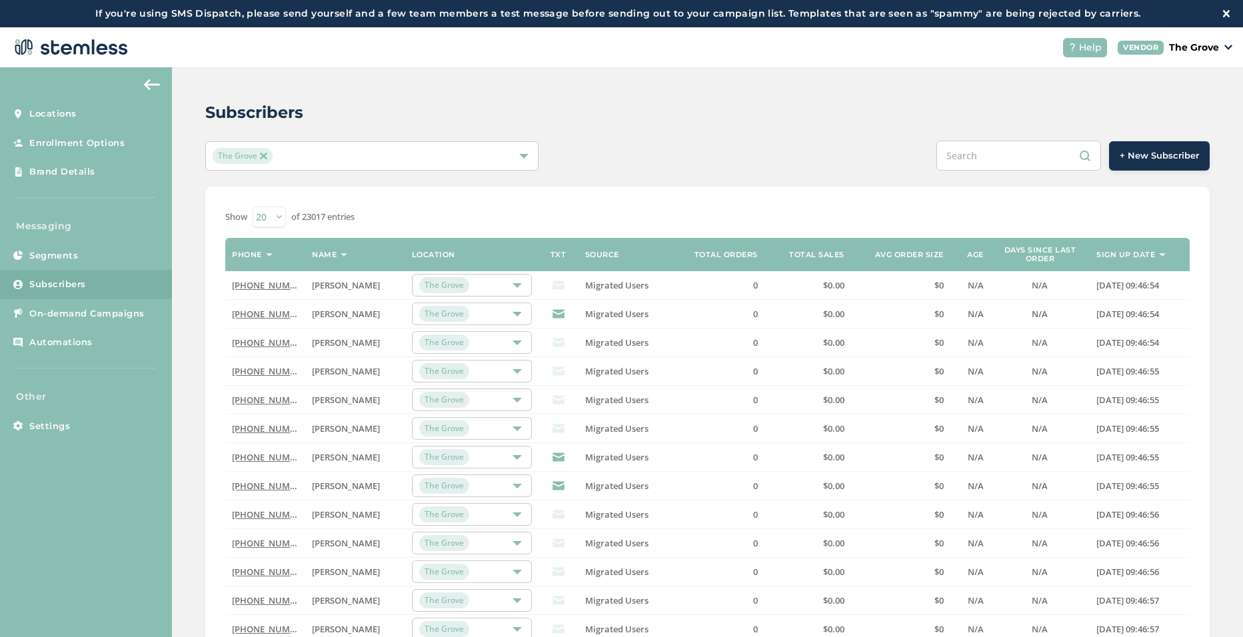
click at [282, 215] on select "20 50 100" at bounding box center [269, 217] width 33 height 21
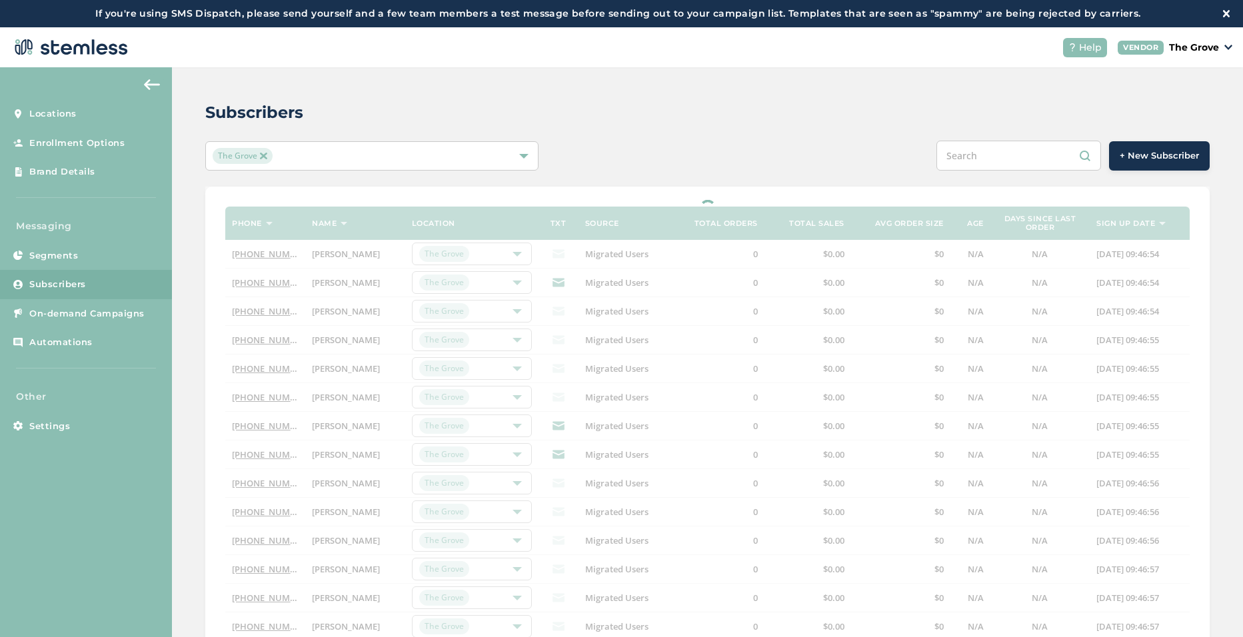
select select "50"
